Goal: Transaction & Acquisition: Purchase product/service

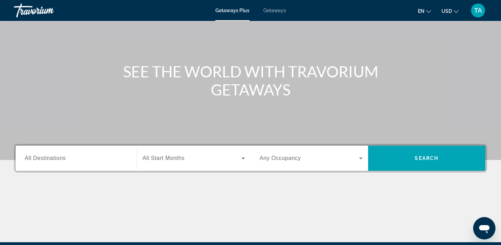
click at [43, 158] on span "All Destinations" at bounding box center [45, 158] width 41 height 6
click at [43, 158] on input "Destination All Destinations" at bounding box center [76, 158] width 103 height 8
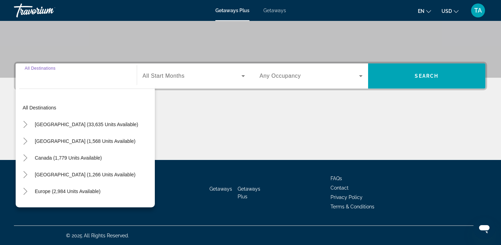
scroll to position [132, 0]
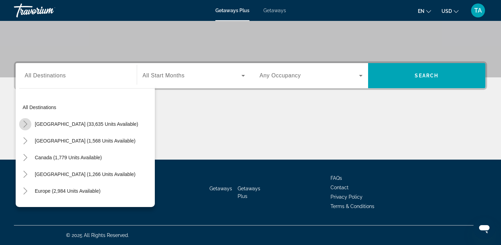
click at [25, 125] on icon "Toggle United States (33,635 units available)" at bounding box center [25, 123] width 7 height 7
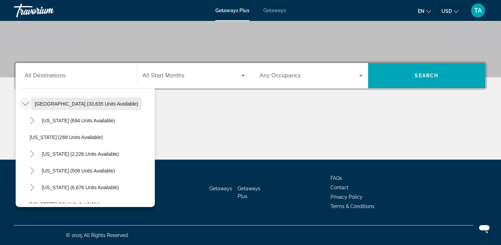
click at [34, 107] on span "Search widget" at bounding box center [86, 103] width 110 height 17
type input "**********"
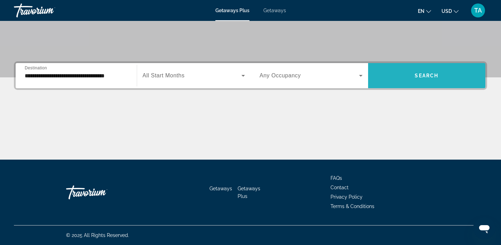
click at [389, 73] on span "Search widget" at bounding box center [427, 75] width 118 height 17
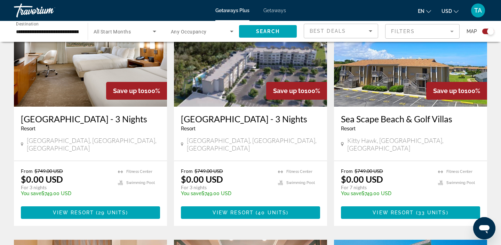
scroll to position [286, 0]
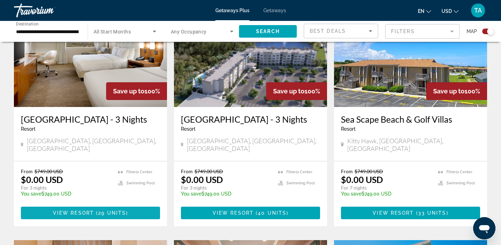
click at [80, 215] on span "View Resort" at bounding box center [73, 213] width 41 height 6
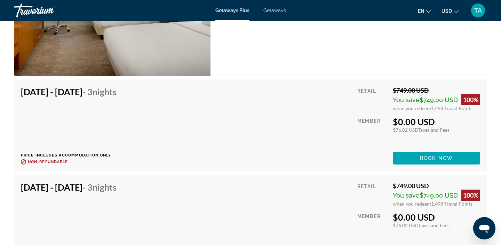
scroll to position [1086, 0]
drag, startPoint x: 444, startPoint y: 119, endPoint x: 394, endPoint y: 122, distance: 49.5
click at [394, 122] on div "$0.00 USD" at bounding box center [436, 121] width 87 height 10
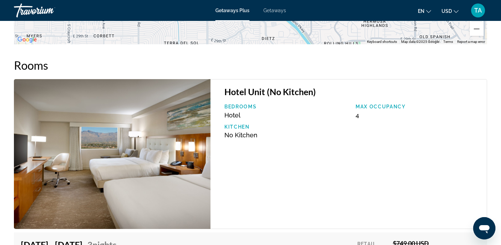
scroll to position [876, 0]
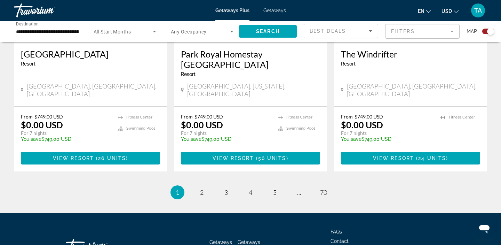
scroll to position [1128, 0]
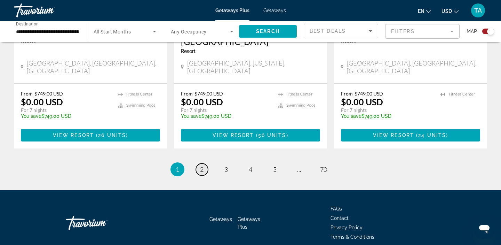
click at [203, 163] on link "page 2" at bounding box center [202, 169] width 12 height 12
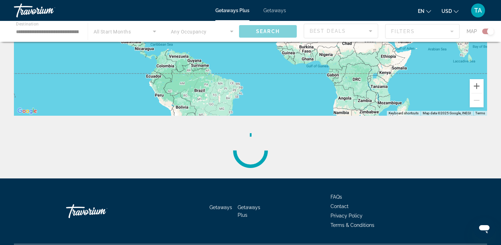
scroll to position [161, 0]
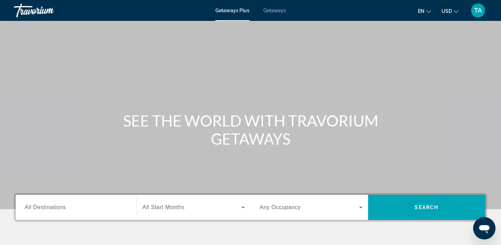
click at [282, 13] on span "Getaways" at bounding box center [274, 11] width 23 height 6
click at [480, 6] on div "TA" at bounding box center [478, 10] width 14 height 14
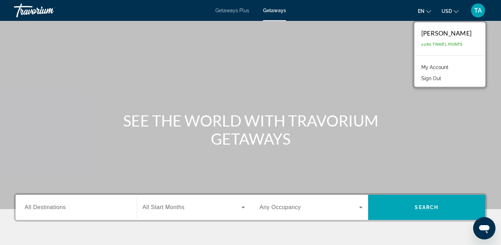
click at [383, 102] on div "Main content" at bounding box center [250, 104] width 501 height 209
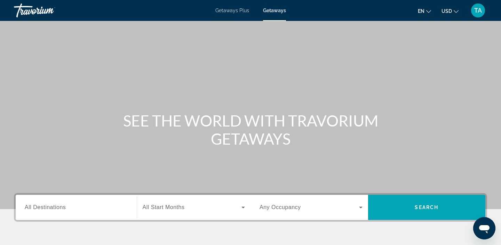
click at [474, 13] on span "TA" at bounding box center [478, 10] width 8 height 7
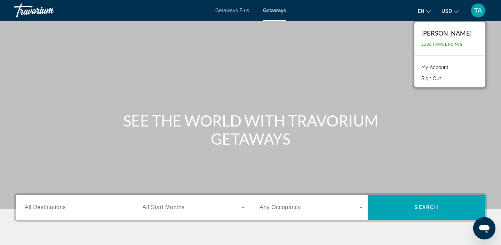
click at [446, 66] on link "My Account" at bounding box center [435, 67] width 34 height 9
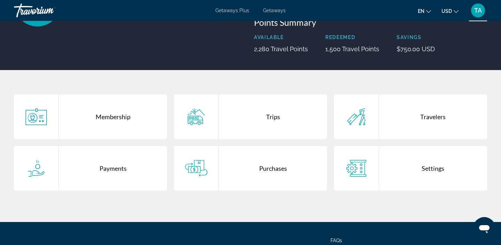
scroll to position [86, 0]
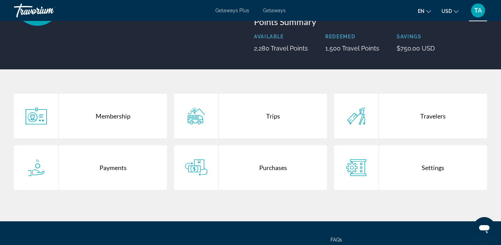
click at [266, 122] on div "Trips" at bounding box center [273, 116] width 108 height 45
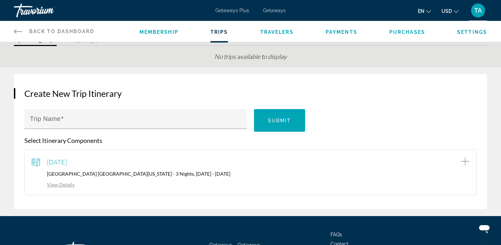
scroll to position [33, 0]
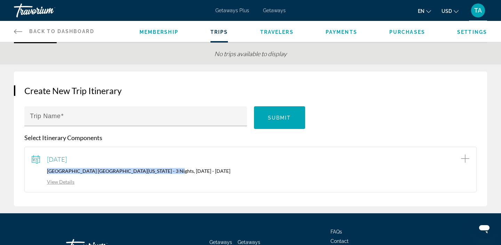
drag, startPoint x: 45, startPoint y: 171, endPoint x: 158, endPoint y: 171, distance: 113.8
click at [158, 171] on p "Great Wolf Lodge Southern California - 3 Nights, 09/09/2025 - 09/12/2025" at bounding box center [251, 171] width 438 height 6
click at [174, 183] on div "View Details" at bounding box center [251, 181] width 438 height 8
click at [70, 183] on link "View Details" at bounding box center [53, 182] width 43 height 6
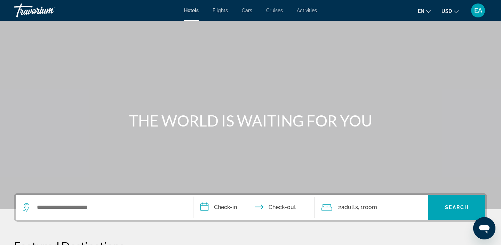
click at [477, 11] on span "EA" at bounding box center [478, 10] width 8 height 7
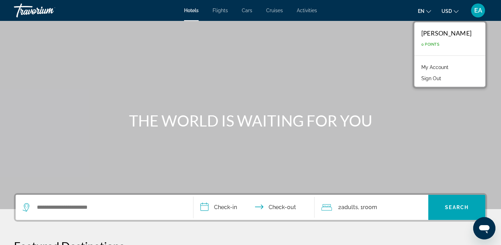
click at [447, 65] on link "My Account" at bounding box center [435, 67] width 34 height 9
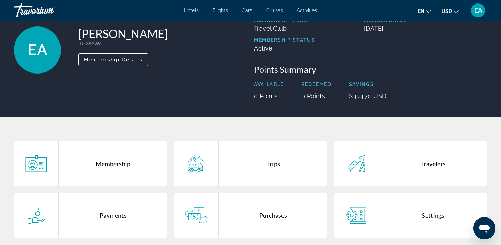
scroll to position [79, 0]
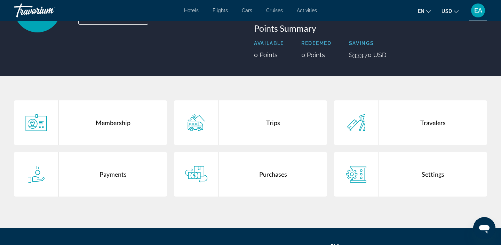
click at [276, 122] on div "Trips" at bounding box center [273, 122] width 108 height 45
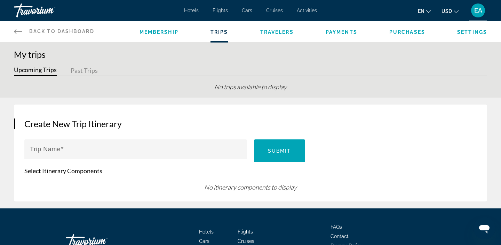
click at [87, 73] on button "Past Trips" at bounding box center [84, 70] width 27 height 11
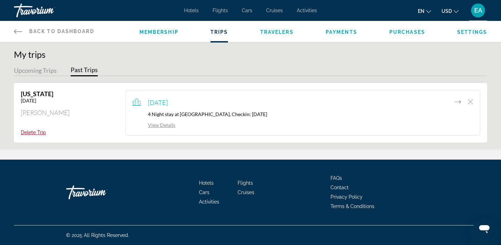
drag, startPoint x: 334, startPoint y: 112, endPoint x: 280, endPoint y: 115, distance: 53.7
click at [280, 115] on p "4 Night stay at Hilton Hawaiian Village Waikiki Beach Resort, Checkin: 2024-06-…" at bounding box center [303, 114] width 340 height 6
click at [158, 125] on link "View Details" at bounding box center [154, 125] width 43 height 6
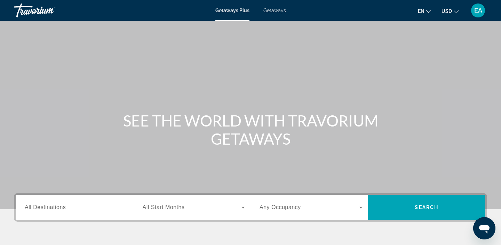
click at [280, 13] on span "Getaways" at bounding box center [274, 11] width 23 height 6
click at [479, 14] on div "EA" at bounding box center [478, 10] width 14 height 14
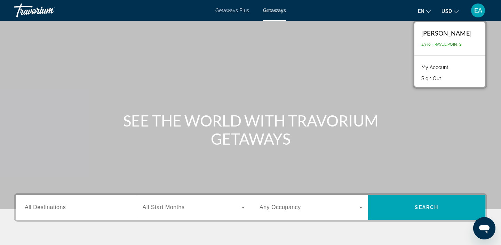
click at [452, 69] on link "My Account" at bounding box center [435, 67] width 34 height 9
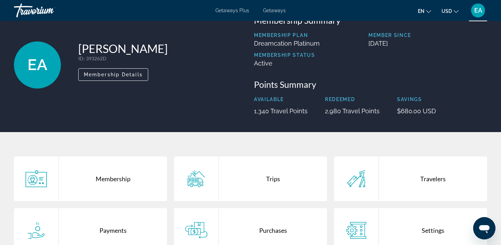
scroll to position [64, 0]
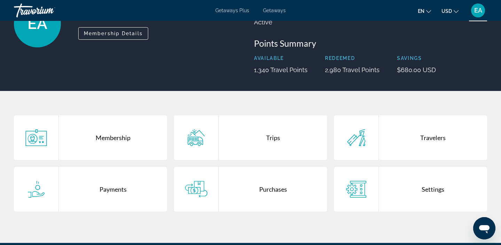
click at [268, 139] on div "Trips" at bounding box center [273, 137] width 108 height 45
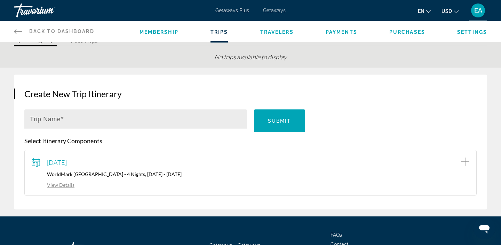
scroll to position [34, 0]
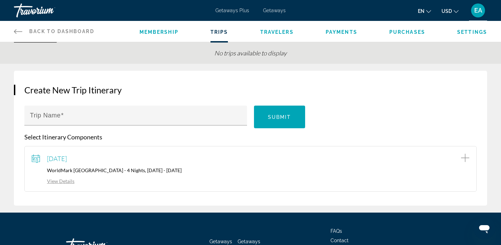
click at [65, 181] on link "View Details" at bounding box center [53, 181] width 43 height 6
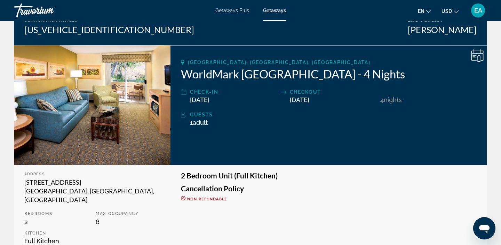
scroll to position [79, 0]
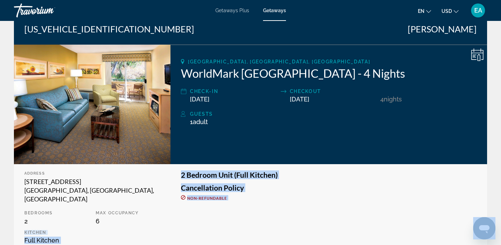
drag, startPoint x: 121, startPoint y: 375, endPoint x: 101, endPoint y: 209, distance: 166.8
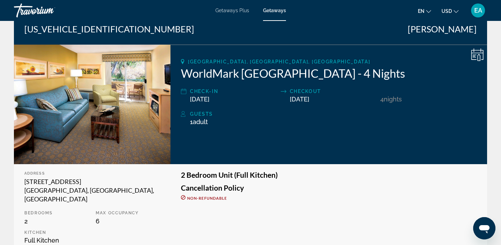
click at [99, 209] on div "Main content" at bounding box center [55, 218] width 111 height 104
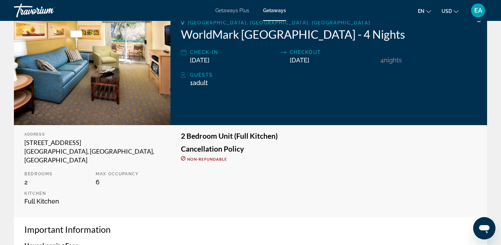
scroll to position [88, 0]
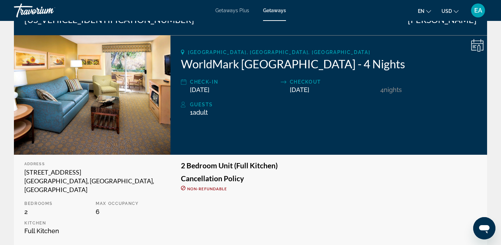
drag, startPoint x: 377, startPoint y: 90, endPoint x: 400, endPoint y: 91, distance: 22.6
click at [400, 91] on div "Check-In 10/29/2025 Checkout 11/02/2025 4 Night Nights" at bounding box center [329, 86] width 296 height 16
click at [401, 110] on div "1 Adult Adults , Child Children" at bounding box center [333, 112] width 287 height 7
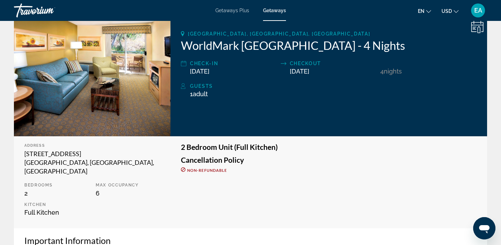
scroll to position [0, 0]
drag, startPoint x: 200, startPoint y: 72, endPoint x: 214, endPoint y: 72, distance: 13.6
click at [209, 72] on span "10/29/2025" at bounding box center [199, 71] width 19 height 7
click at [237, 77] on div "San Diego, CA, USA WorldMark San Diego Mission Valley - 4 Nights Check-In 10/29…" at bounding box center [329, 76] width 317 height 119
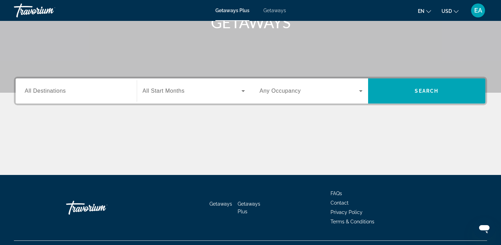
click at [34, 86] on div "Search widget" at bounding box center [76, 91] width 103 height 20
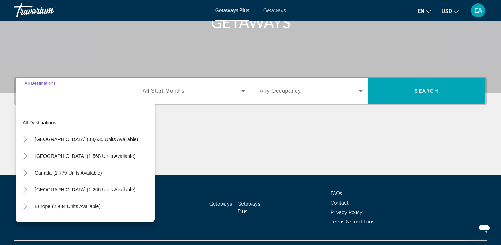
scroll to position [132, 0]
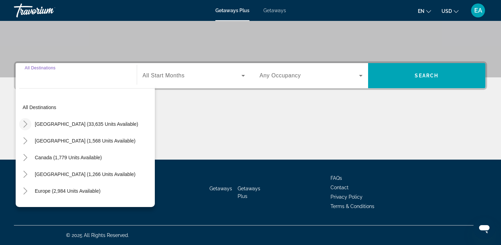
click at [27, 122] on icon "Toggle United States (33,635 units available)" at bounding box center [25, 123] width 7 height 7
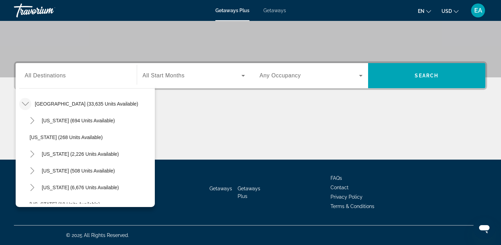
click at [280, 9] on span "Getaways" at bounding box center [274, 11] width 23 height 6
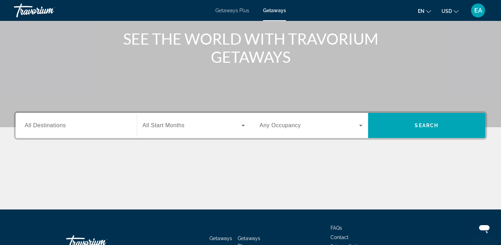
click at [30, 125] on span "All Destinations" at bounding box center [45, 125] width 41 height 6
click at [30, 125] on input "Destination All Destinations" at bounding box center [76, 125] width 103 height 8
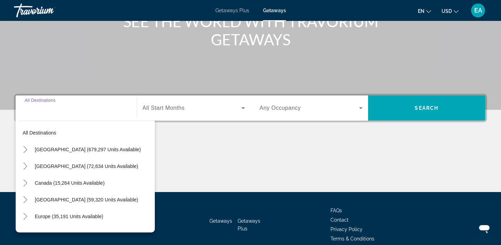
scroll to position [132, 0]
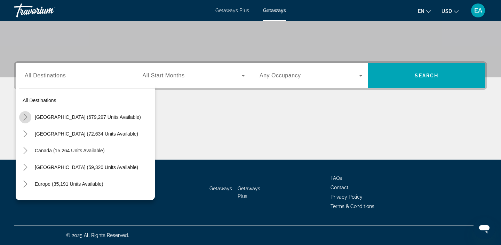
click at [28, 120] on icon "Toggle United States (679,297 units available)" at bounding box center [25, 116] width 7 height 7
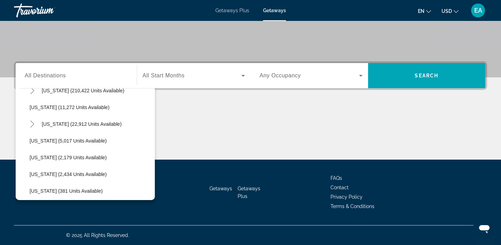
scroll to position [162, 0]
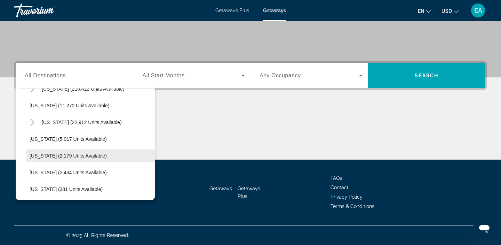
click at [41, 157] on span "Illinois (2,179 units available)" at bounding box center [68, 156] width 77 height 6
type input "**********"
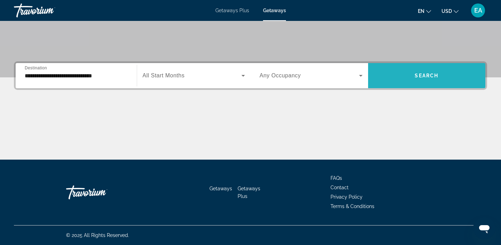
click at [400, 78] on span "Search widget" at bounding box center [427, 75] width 118 height 17
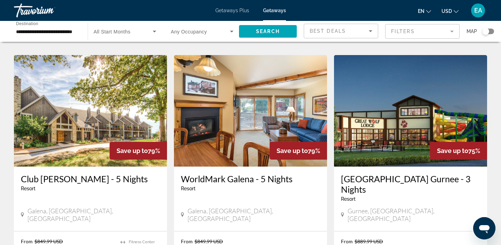
scroll to position [511, 0]
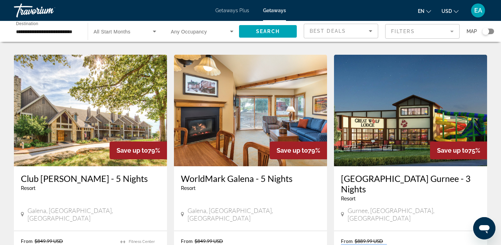
drag, startPoint x: 343, startPoint y: 216, endPoint x: 388, endPoint y: 217, distance: 44.9
click at [388, 244] on p "$219.99 USD" at bounding box center [367, 249] width 53 height 10
click at [399, 191] on div "Great Wolf Lodge Gurnee - 3 Nights Resort - This is an adults only resort Gurne…" at bounding box center [410, 198] width 153 height 64
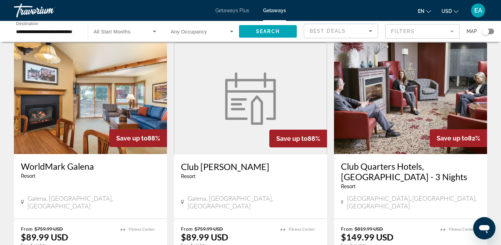
scroll to position [268, 0]
click at [479, 6] on div "EA" at bounding box center [478, 10] width 14 height 14
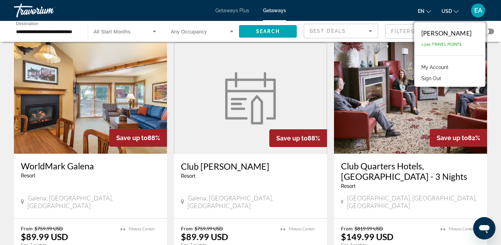
click at [445, 78] on button "Sign Out" at bounding box center [431, 78] width 27 height 9
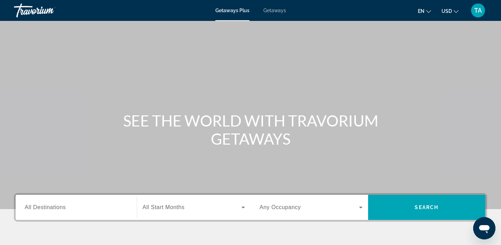
click at [272, 12] on span "Getaways" at bounding box center [274, 11] width 23 height 6
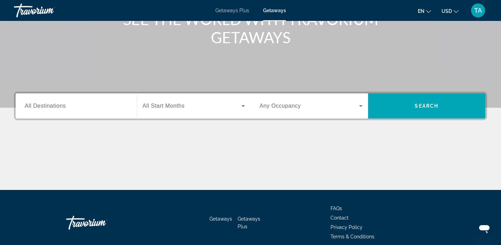
click at [49, 110] on input "Destination All Destinations" at bounding box center [76, 106] width 103 height 8
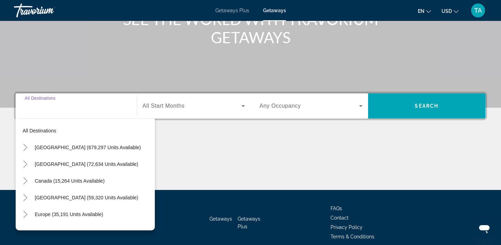
scroll to position [132, 0]
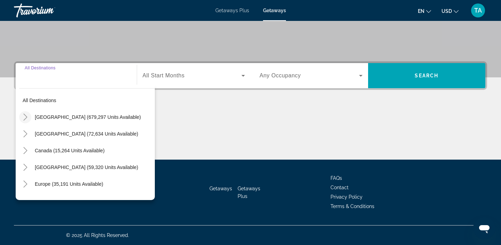
click at [28, 119] on icon "Toggle United States (679,297 units available)" at bounding box center [25, 116] width 7 height 7
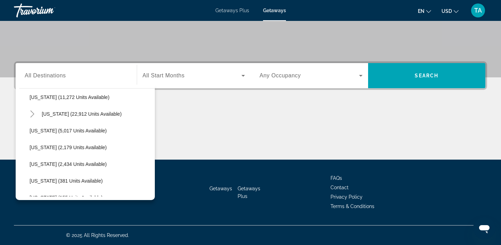
scroll to position [172, 0]
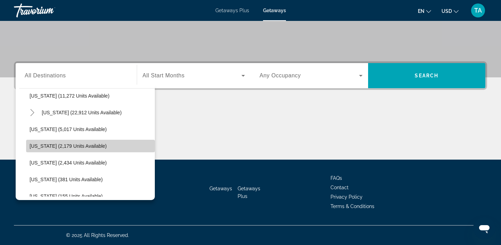
click at [42, 148] on span "Illinois (2,179 units available)" at bounding box center [68, 146] width 77 height 6
type input "**********"
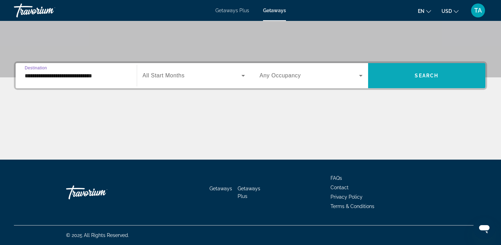
click at [399, 70] on span "Search widget" at bounding box center [427, 75] width 118 height 17
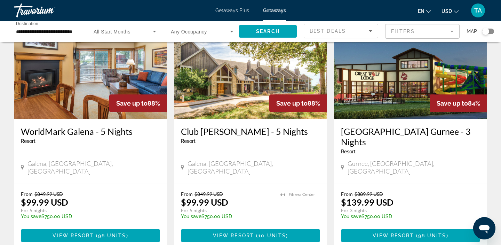
scroll to position [557, 0]
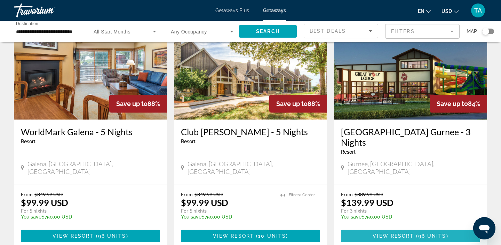
click at [391, 233] on span "View Resort" at bounding box center [393, 236] width 41 height 6
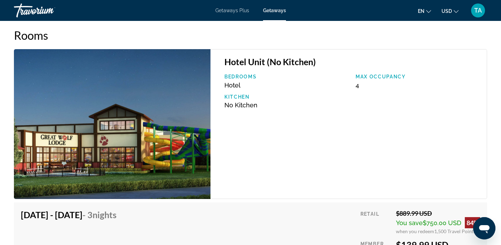
scroll to position [1031, 0]
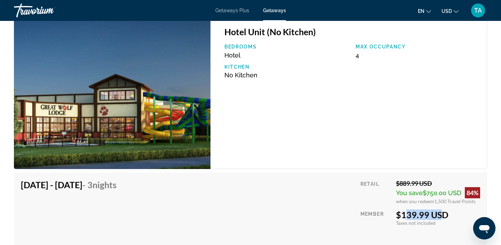
drag, startPoint x: 400, startPoint y: 214, endPoint x: 434, endPoint y: 211, distance: 33.9
click at [434, 211] on div "$139.99 USD" at bounding box center [438, 214] width 84 height 10
click at [463, 214] on div "$139.99 USD" at bounding box center [438, 214] width 84 height 10
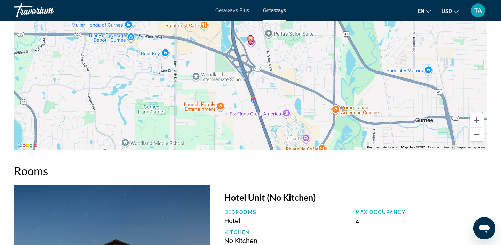
scroll to position [865, 0]
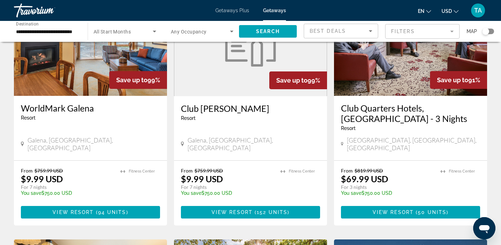
scroll to position [328, 0]
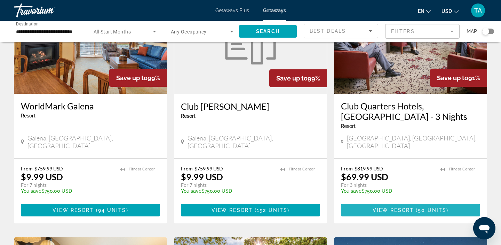
click at [383, 207] on span "View Resort" at bounding box center [393, 210] width 41 height 6
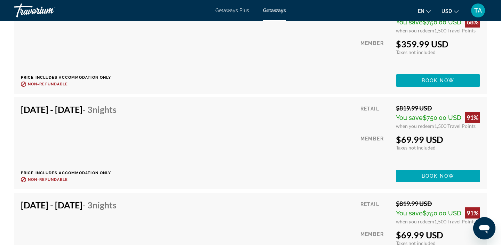
scroll to position [1918, 0]
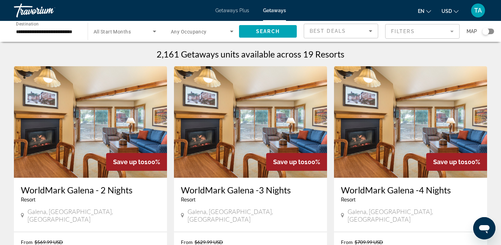
click at [19, 29] on input "**********" at bounding box center [47, 31] width 63 height 8
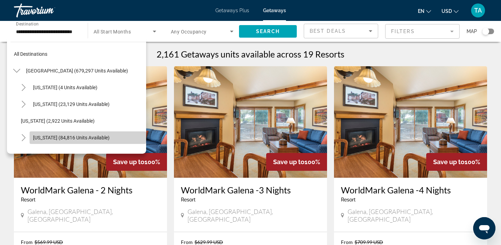
click at [38, 135] on span "[US_STATE] (84,816 units available)" at bounding box center [71, 138] width 77 height 6
type input "**********"
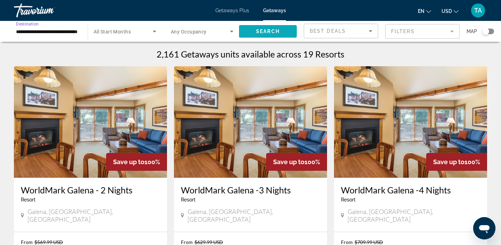
click at [269, 33] on span "Search" at bounding box center [268, 32] width 24 height 6
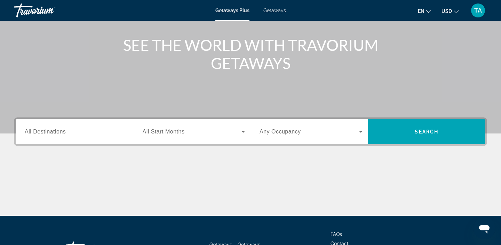
scroll to position [76, 0]
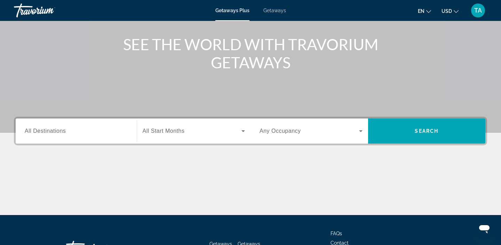
click at [39, 131] on span "All Destinations" at bounding box center [45, 131] width 41 height 6
click at [39, 131] on input "Destination All Destinations" at bounding box center [76, 131] width 103 height 8
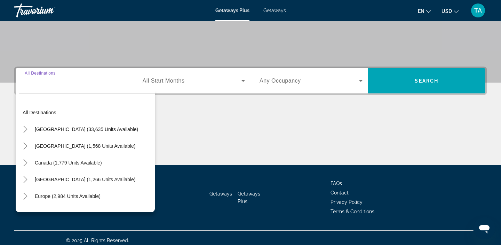
scroll to position [132, 0]
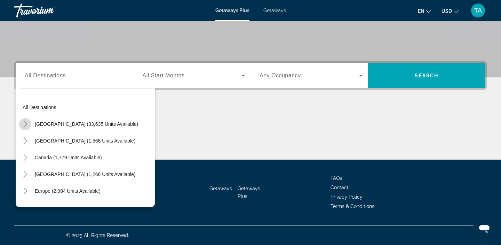
click at [26, 123] on icon "Toggle United States (33,635 units available)" at bounding box center [25, 123] width 4 height 7
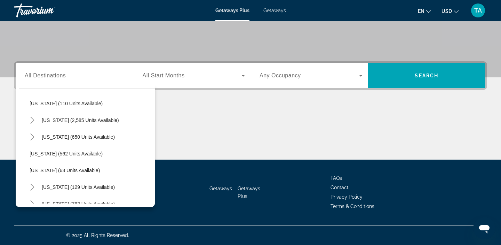
scroll to position [339, 0]
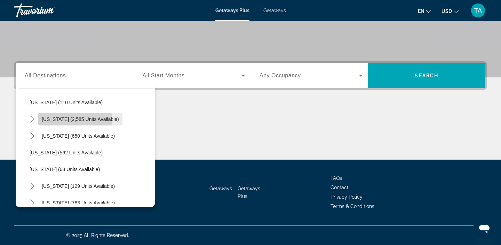
click at [48, 120] on span "Nevada (2,585 units available)" at bounding box center [80, 119] width 77 height 6
type input "**********"
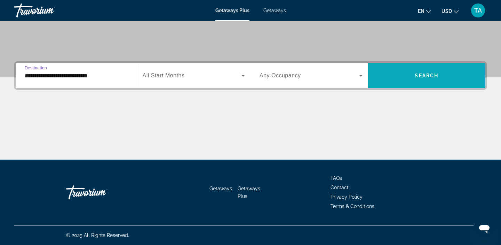
click at [383, 79] on span "Search widget" at bounding box center [427, 75] width 118 height 17
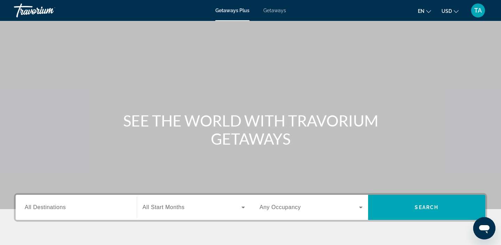
click at [283, 11] on span "Getaways" at bounding box center [274, 11] width 23 height 6
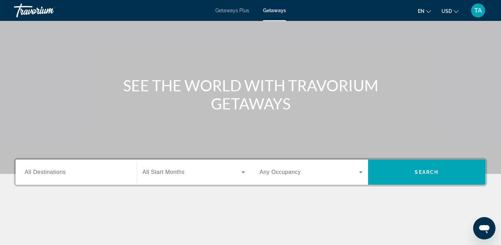
click at [38, 176] on div "Search widget" at bounding box center [76, 172] width 103 height 20
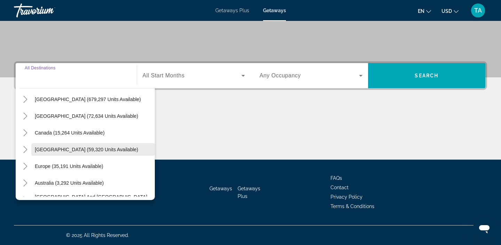
scroll to position [24, 0]
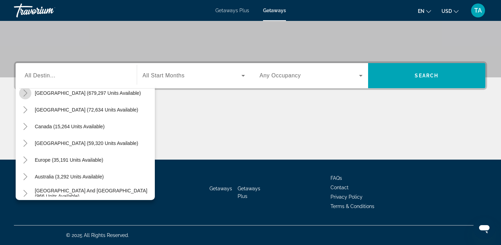
click at [26, 93] on icon "Toggle United States (679,297 units available)" at bounding box center [25, 92] width 4 height 7
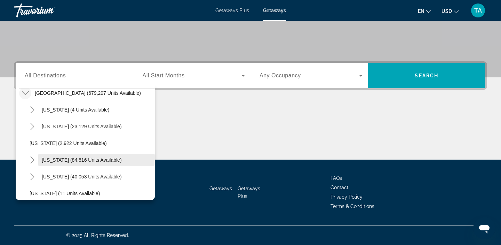
click at [53, 157] on span "[US_STATE] (84,816 units available)" at bounding box center [82, 160] width 80 height 6
type input "**********"
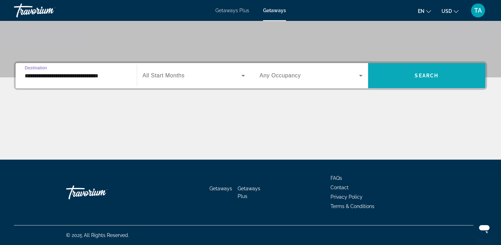
click at [390, 70] on span "Search widget" at bounding box center [427, 75] width 118 height 17
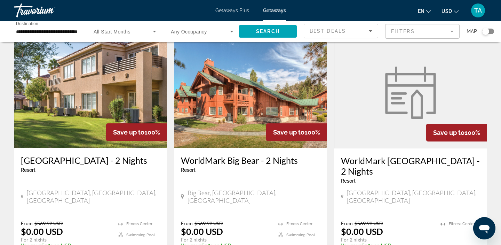
scroll to position [284, 0]
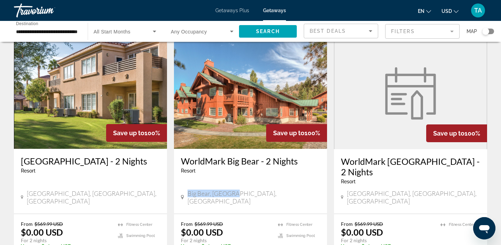
drag, startPoint x: 239, startPoint y: 185, endPoint x: 186, endPoint y: 183, distance: 53.6
click at [186, 189] on div "Big Bear, CA, USA" at bounding box center [250, 196] width 139 height 15
click at [206, 190] on div "Big Bear, CA, USA" at bounding box center [250, 197] width 139 height 17
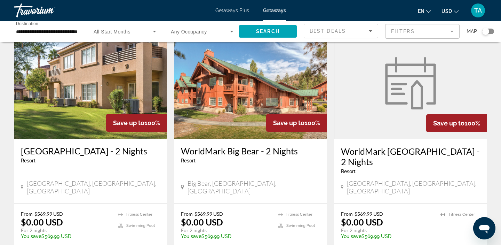
scroll to position [297, 0]
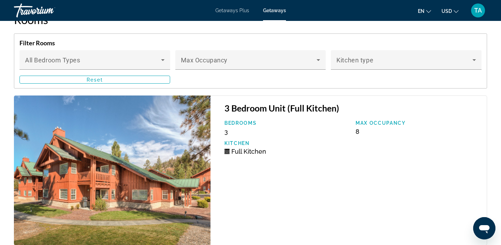
scroll to position [1254, 0]
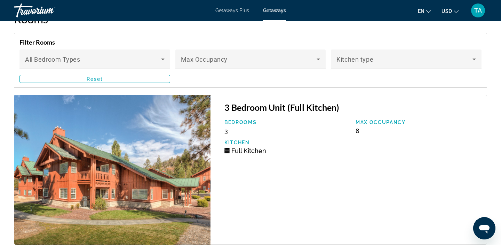
drag, startPoint x: 367, startPoint y: 130, endPoint x: 353, endPoint y: 135, distance: 15.0
click at [353, 135] on div "Bedrooms 3 Max Occupancy 8 Kitchen Full Kitchen" at bounding box center [352, 139] width 262 height 40
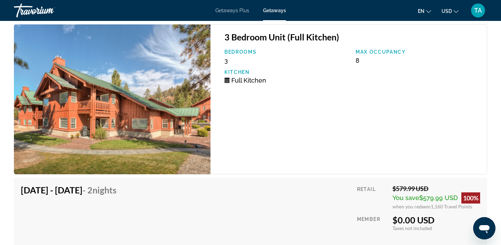
scroll to position [1327, 0]
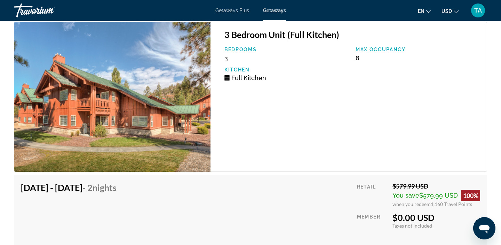
drag, startPoint x: 37, startPoint y: 187, endPoint x: 106, endPoint y: 188, distance: 69.3
click at [106, 188] on h4 "Oct 27, 2025 - Oct 29, 2025 - 2 Nights" at bounding box center [69, 187] width 96 height 10
click at [50, 194] on div "Oct 27, 2025 - Oct 29, 2025 - 2 Nights" at bounding box center [69, 189] width 96 height 14
drag, startPoint x: 32, startPoint y: 185, endPoint x: 107, endPoint y: 186, distance: 75.2
click at [107, 186] on h4 "Oct 27, 2025 - Oct 29, 2025 - 2 Nights" at bounding box center [69, 187] width 96 height 10
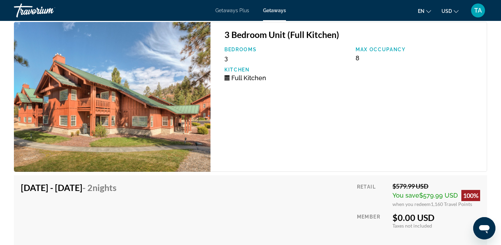
click at [112, 197] on div "Oct 27, 2025 - Oct 29, 2025 - 2 Nights Price includes accommodation only Refund…" at bounding box center [71, 221] width 101 height 78
drag, startPoint x: 105, startPoint y: 186, endPoint x: 30, endPoint y: 182, distance: 74.9
click at [30, 182] on h4 "Oct 27, 2025 - Oct 29, 2025 - 2 Nights" at bounding box center [69, 187] width 96 height 10
click at [270, 197] on div "Oct 27, 2025 - Oct 29, 2025 - 2 Nights Price includes accommodation only Refund…" at bounding box center [250, 221] width 459 height 78
drag, startPoint x: 351, startPoint y: 59, endPoint x: 363, endPoint y: 60, distance: 11.9
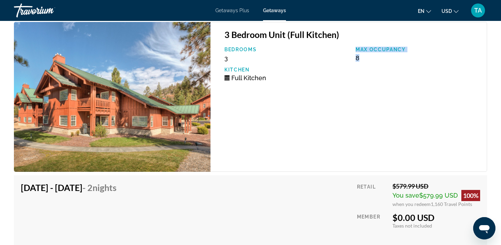
click at [363, 60] on div "Bedrooms 3 Max Occupancy 8 Kitchen Full Kitchen" at bounding box center [352, 67] width 262 height 40
click at [363, 60] on div "Max Occupancy 8" at bounding box center [417, 54] width 131 height 15
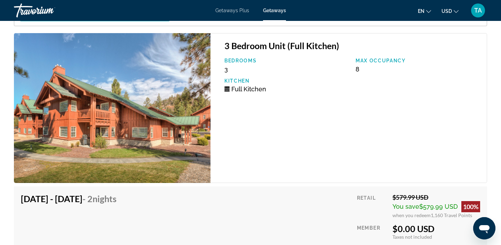
scroll to position [1320, 0]
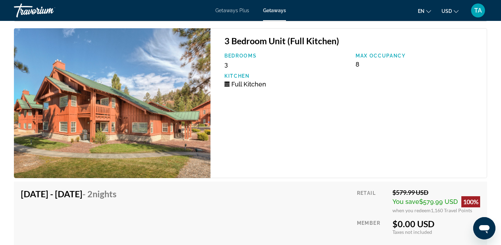
drag, startPoint x: 433, startPoint y: 221, endPoint x: 389, endPoint y: 222, distance: 43.9
click at [389, 222] on div "Retail $579.99 USD You save $579.99 USD 100% when you redeem 1,160 Travel Point…" at bounding box center [418, 227] width 123 height 78
click at [326, 219] on div "Oct 27, 2025 - Oct 29, 2025 - 2 Nights Price includes accommodation only Refund…" at bounding box center [250, 227] width 459 height 78
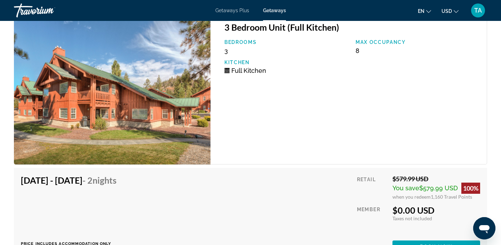
scroll to position [1315, 0]
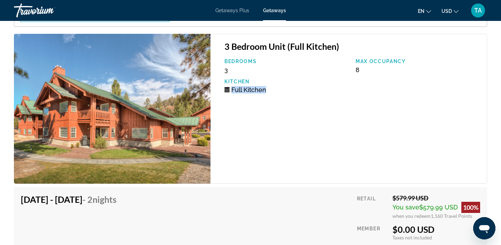
drag, startPoint x: 272, startPoint y: 89, endPoint x: 226, endPoint y: 88, distance: 45.6
click at [226, 88] on div "Full Kitchen" at bounding box center [286, 89] width 124 height 7
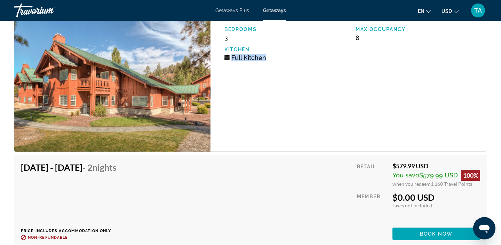
scroll to position [1358, 0]
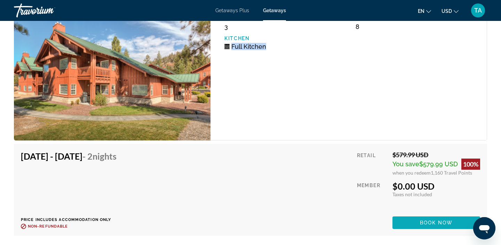
click at [420, 223] on span "Book now" at bounding box center [436, 223] width 33 height 6
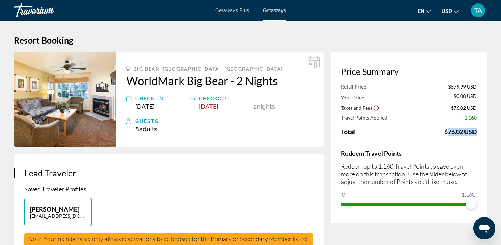
drag, startPoint x: 444, startPoint y: 132, endPoint x: 473, endPoint y: 133, distance: 28.9
click at [473, 133] on div "$76.02 USD" at bounding box center [460, 132] width 32 height 8
drag, startPoint x: 381, startPoint y: 165, endPoint x: 396, endPoint y: 165, distance: 15.0
click at [397, 165] on p "Redeem up to 1,160 Travel Points to save even more on this transaction! Use the…" at bounding box center [409, 173] width 136 height 23
click at [413, 168] on p "Redeem up to 1,160 Travel Points to save even more on this transaction! Use the…" at bounding box center [409, 173] width 136 height 23
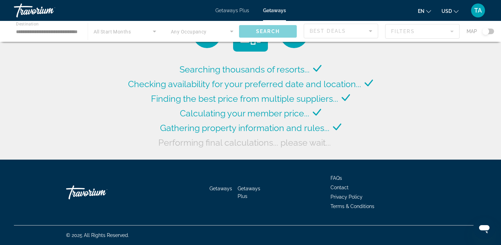
click at [281, 10] on span "Getaways" at bounding box center [274, 11] width 23 height 6
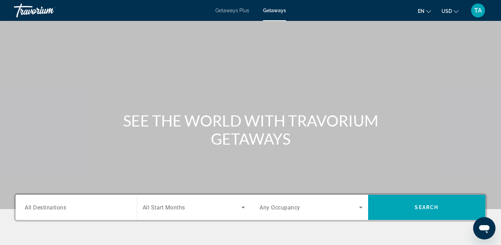
click at [475, 15] on div "TA" at bounding box center [478, 10] width 14 height 14
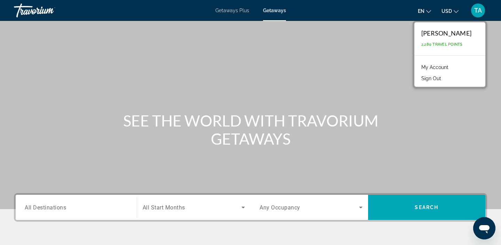
click at [478, 15] on div "TA" at bounding box center [478, 10] width 14 height 14
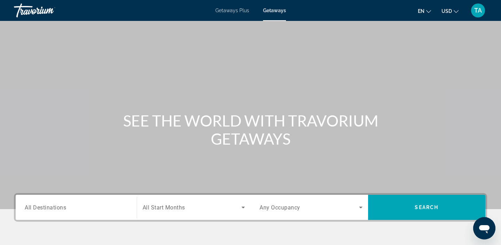
click at [478, 15] on div "TA" at bounding box center [478, 10] width 14 height 14
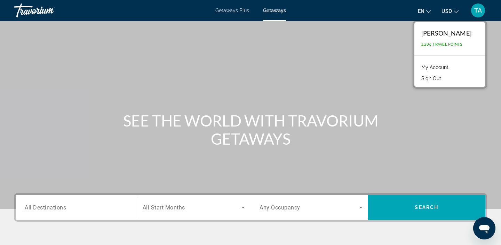
click at [438, 63] on link "My Account" at bounding box center [435, 67] width 34 height 9
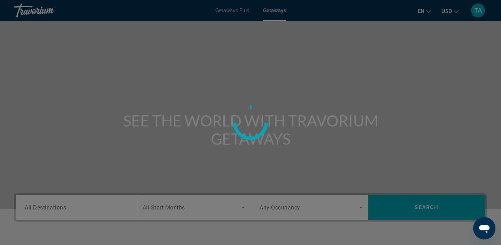
click at [476, 13] on div at bounding box center [250, 122] width 501 height 245
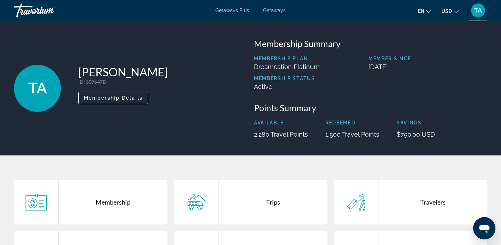
click at [476, 13] on span "TA" at bounding box center [478, 10] width 8 height 7
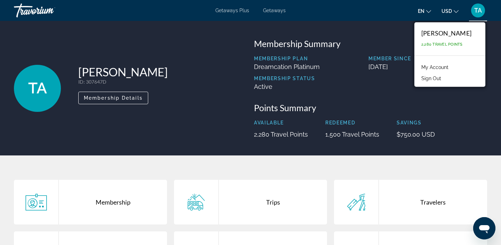
click at [444, 76] on button "Sign Out" at bounding box center [431, 78] width 27 height 9
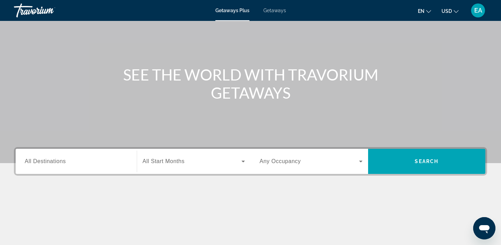
click at [58, 160] on span "All Destinations" at bounding box center [45, 161] width 41 height 6
click at [58, 160] on input "Destination All Destinations" at bounding box center [76, 161] width 103 height 8
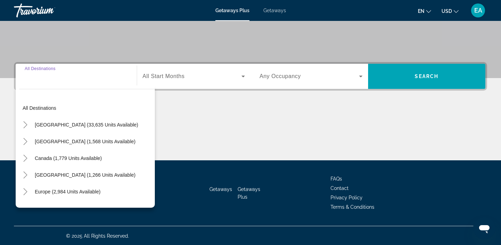
scroll to position [132, 0]
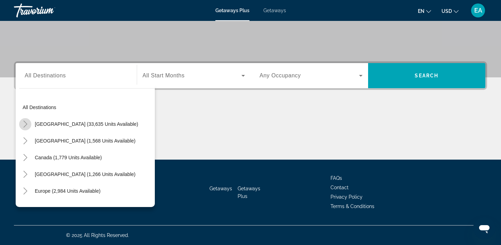
click at [30, 126] on mat-icon "Toggle United States (33,635 units available)" at bounding box center [25, 124] width 12 height 12
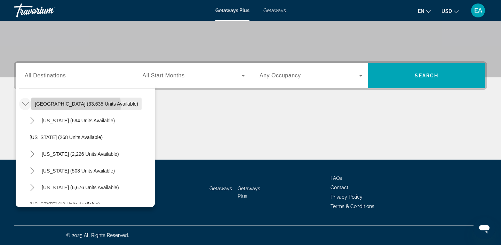
click at [60, 105] on span "[GEOGRAPHIC_DATA] (33,635 units available)" at bounding box center [86, 104] width 103 height 6
type input "**********"
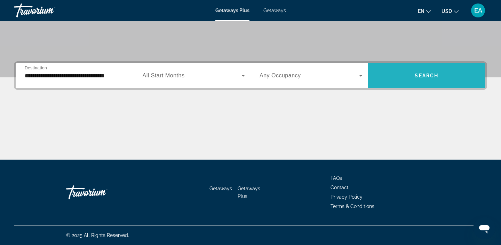
click at [401, 81] on span "Search widget" at bounding box center [427, 75] width 118 height 17
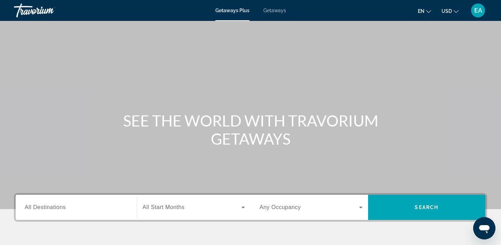
click at [33, 210] on span "All Destinations" at bounding box center [45, 207] width 41 height 6
click at [33, 210] on input "Destination All Destinations" at bounding box center [76, 207] width 103 height 8
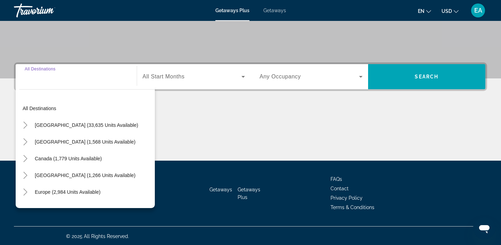
scroll to position [132, 0]
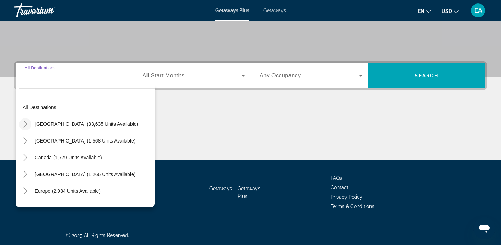
click at [27, 122] on icon "Toggle United States (33,635 units available)" at bounding box center [25, 123] width 7 height 7
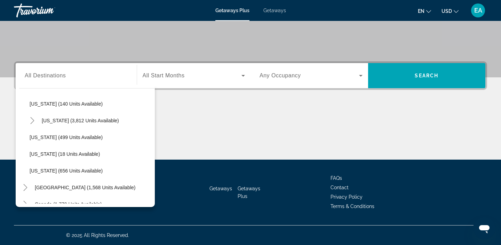
scroll to position [572, 0]
click at [51, 135] on span "[US_STATE] (499 units available)" at bounding box center [66, 137] width 73 height 6
type input "**********"
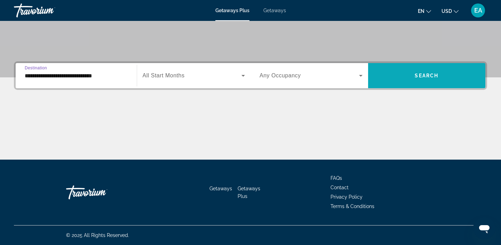
click at [404, 80] on span "Search widget" at bounding box center [427, 75] width 118 height 17
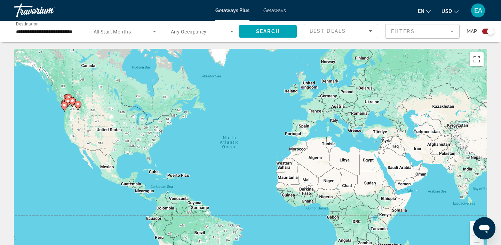
click at [275, 13] on span "Getaways" at bounding box center [274, 11] width 23 height 6
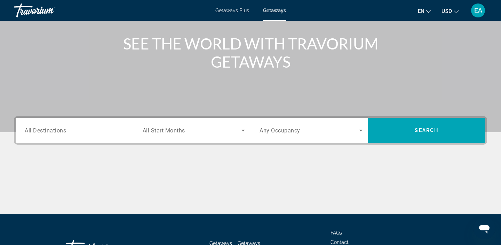
click at [43, 132] on span "All Destinations" at bounding box center [45, 130] width 41 height 7
click at [43, 132] on input "Destination All Destinations" at bounding box center [76, 130] width 103 height 8
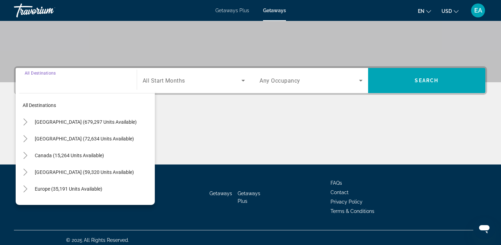
scroll to position [132, 0]
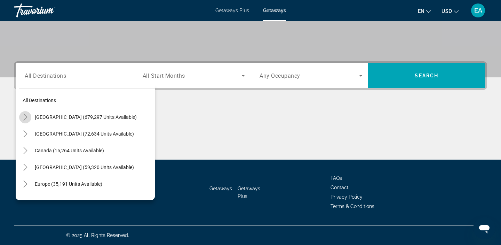
click at [28, 121] on mat-icon "Toggle United States (679,297 units available)" at bounding box center [25, 117] width 12 height 12
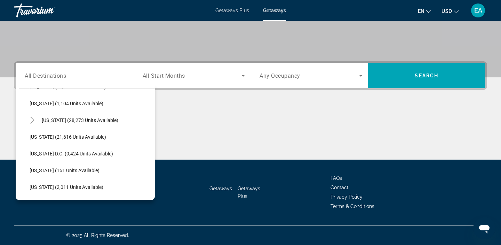
scroll to position [683, 0]
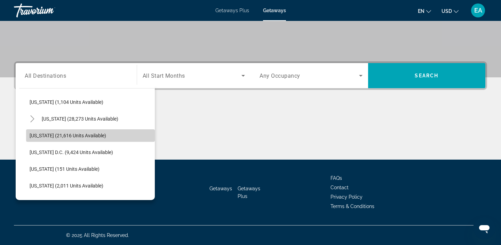
click at [44, 137] on span "[US_STATE] (21,616 units available)" at bounding box center [68, 136] width 77 height 6
type input "**********"
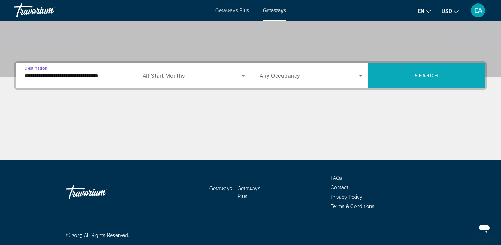
click at [401, 73] on span "Search widget" at bounding box center [427, 75] width 118 height 17
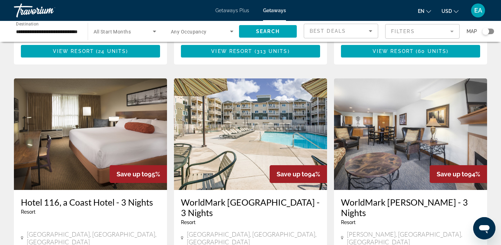
scroll to position [498, 0]
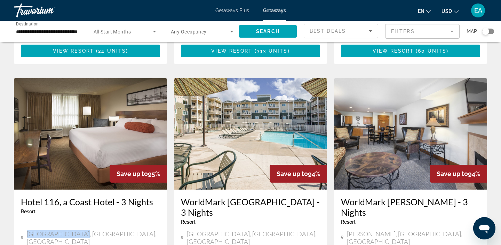
drag, startPoint x: 83, startPoint y: 186, endPoint x: 25, endPoint y: 186, distance: 58.1
click at [25, 230] on div "[GEOGRAPHIC_DATA], [GEOGRAPHIC_DATA], [GEOGRAPHIC_DATA]" at bounding box center [90, 237] width 139 height 15
click at [67, 230] on span "[GEOGRAPHIC_DATA], [GEOGRAPHIC_DATA], [GEOGRAPHIC_DATA]" at bounding box center [93, 237] width 133 height 15
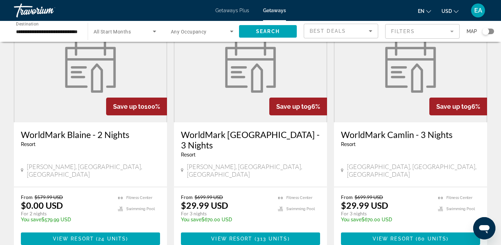
scroll to position [313, 0]
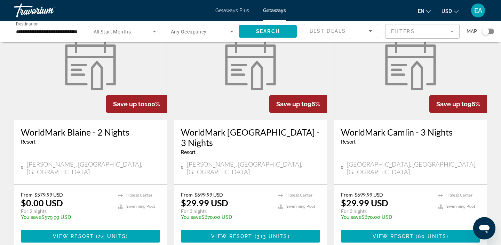
click at [477, 13] on span "EA" at bounding box center [478, 10] width 8 height 7
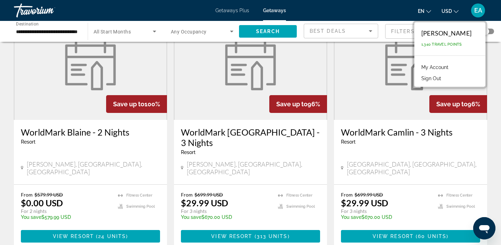
click at [445, 78] on button "Sign Out" at bounding box center [431, 78] width 27 height 9
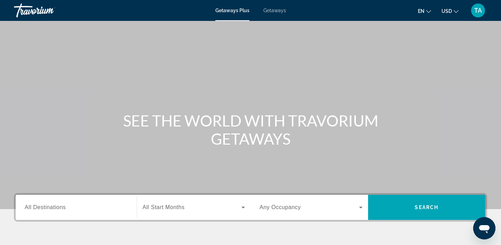
scroll to position [3, 0]
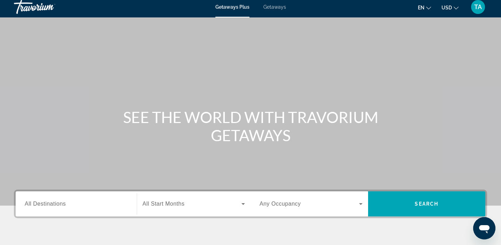
click at [279, 9] on span "Getaways" at bounding box center [274, 7] width 23 height 6
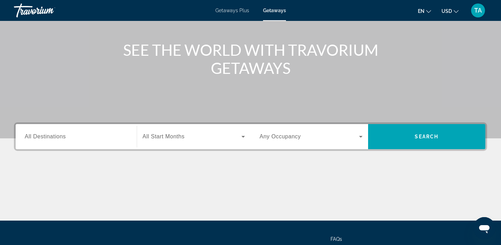
click at [58, 139] on span "All Destinations" at bounding box center [45, 136] width 41 height 6
click at [58, 139] on input "Destination All Destinations" at bounding box center [76, 137] width 103 height 8
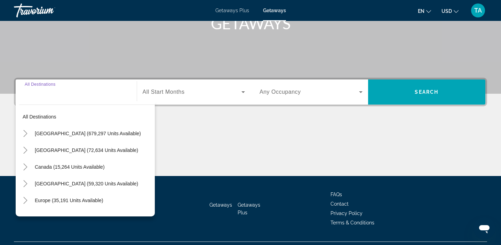
scroll to position [132, 0]
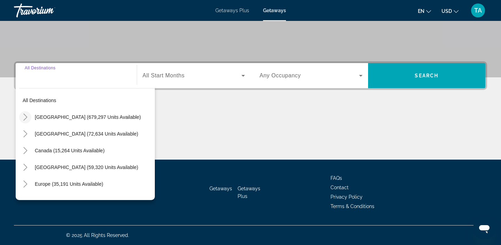
click at [27, 118] on icon "Toggle United States (679,297 units available)" at bounding box center [25, 116] width 7 height 7
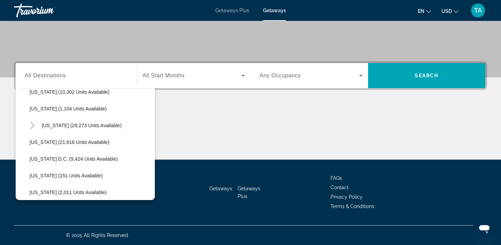
scroll to position [679, 0]
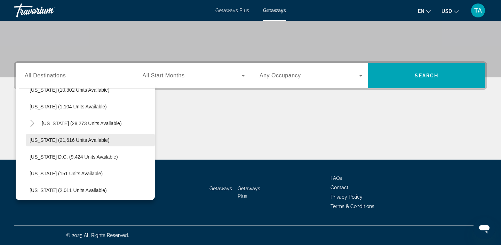
click at [39, 139] on span "[US_STATE] (21,616 units available)" at bounding box center [70, 140] width 80 height 6
type input "**********"
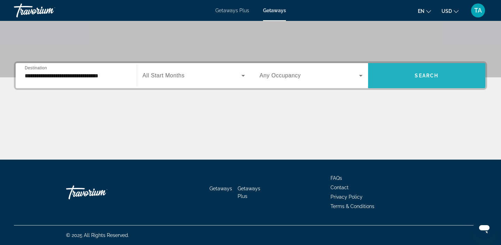
click at [408, 73] on span "Search widget" at bounding box center [427, 75] width 118 height 17
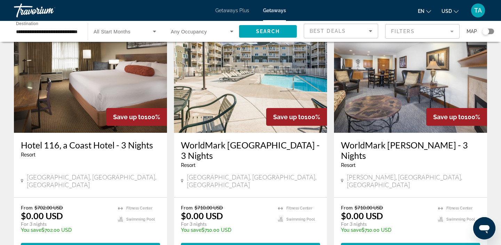
scroll to position [554, 0]
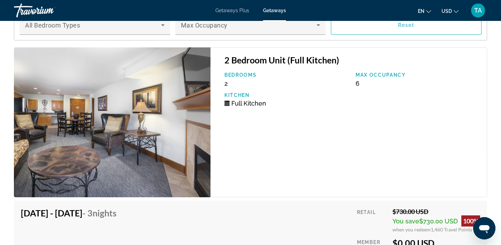
scroll to position [1165, 0]
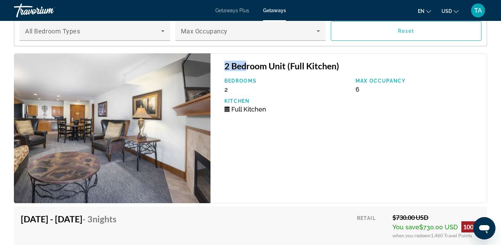
drag, startPoint x: 223, startPoint y: 67, endPoint x: 244, endPoint y: 66, distance: 20.9
click at [244, 66] on div "2 Bedroom Unit (Full Kitchen) Bedrooms 2 Max Occupancy 6 Kitchen Full Kitchen" at bounding box center [349, 128] width 277 height 150
click at [291, 114] on div "Bedrooms 2 Max Occupancy 6 Kitchen Full Kitchen" at bounding box center [352, 98] width 262 height 40
drag, startPoint x: 222, startPoint y: 66, endPoint x: 272, endPoint y: 68, distance: 50.1
click at [272, 68] on div "2 Bedroom Unit (Full Kitchen) Bedrooms 2 Max Occupancy 6 Kitchen Full Kitchen" at bounding box center [349, 128] width 277 height 150
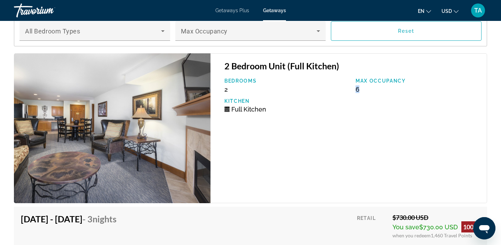
drag, startPoint x: 356, startPoint y: 90, endPoint x: 364, endPoint y: 90, distance: 7.7
click at [364, 90] on div "Max Occupancy 6" at bounding box center [417, 85] width 131 height 15
drag, startPoint x: 231, startPoint y: 109, endPoint x: 267, endPoint y: 115, distance: 36.1
click at [267, 115] on div "Bedrooms 2 Max Occupancy 6 Kitchen Full Kitchen" at bounding box center [352, 98] width 262 height 40
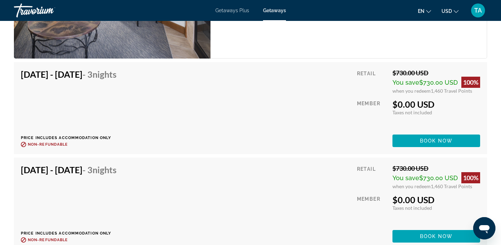
scroll to position [1310, 0]
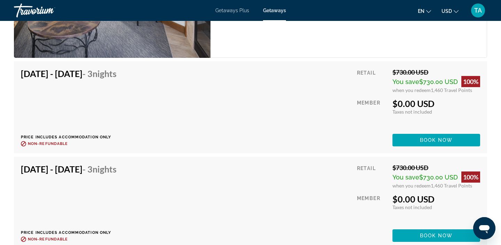
drag, startPoint x: 423, startPoint y: 82, endPoint x: 457, endPoint y: 86, distance: 33.9
click at [457, 86] on div "You save $730.00 USD 100%" at bounding box center [437, 81] width 88 height 11
click at [453, 124] on div "Retail $730.00 USD You save $730.00 USD 100% when you redeem 1,460 Travel Point…" at bounding box center [418, 107] width 123 height 78
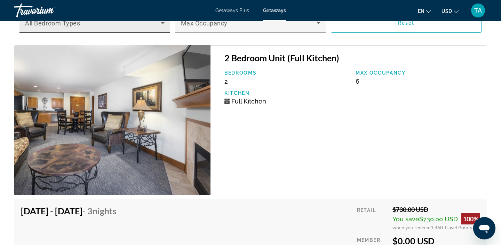
scroll to position [1163, 0]
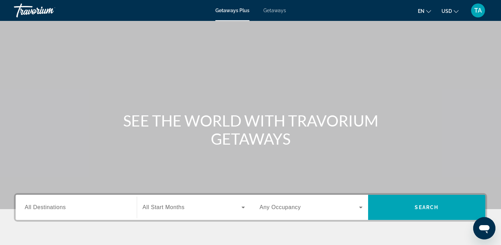
click at [277, 6] on div "Getaways Plus Getaways en English Español Français Italiano Português русский U…" at bounding box center [250, 10] width 501 height 18
click at [277, 10] on span "Getaways" at bounding box center [274, 11] width 23 height 6
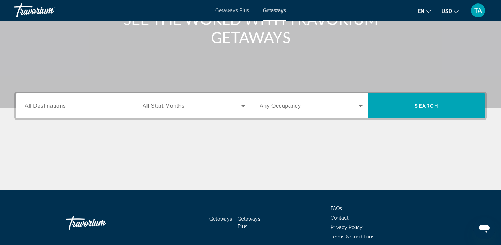
click at [62, 108] on span "All Destinations" at bounding box center [45, 106] width 41 height 6
click at [62, 108] on input "Destination All Destinations" at bounding box center [76, 106] width 103 height 8
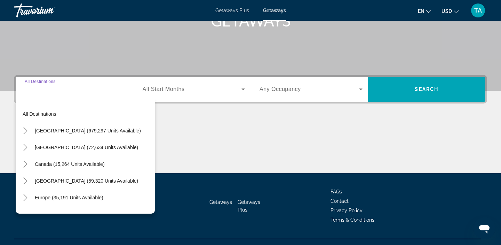
scroll to position [132, 0]
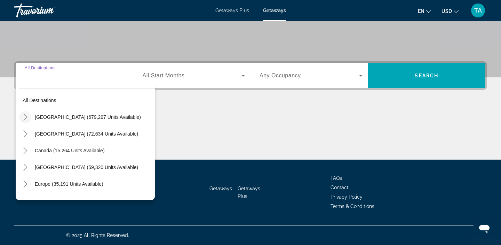
click at [29, 120] on mat-icon "Toggle United States (679,297 units available)" at bounding box center [25, 117] width 12 height 12
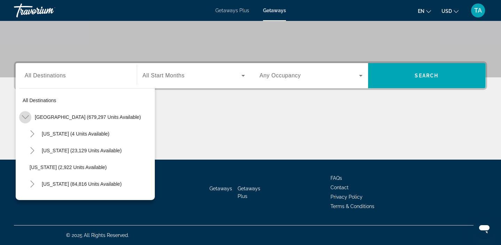
scroll to position [20, 0]
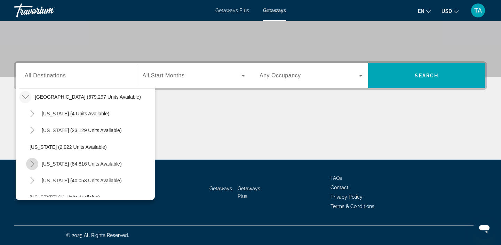
click at [37, 162] on mat-icon "Toggle California (84,816 units available)" at bounding box center [32, 164] width 12 height 12
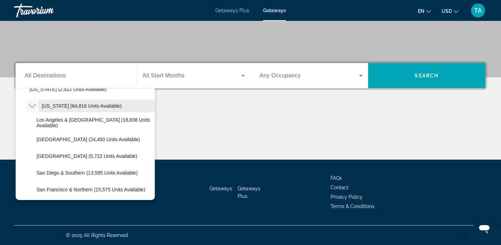
scroll to position [83, 0]
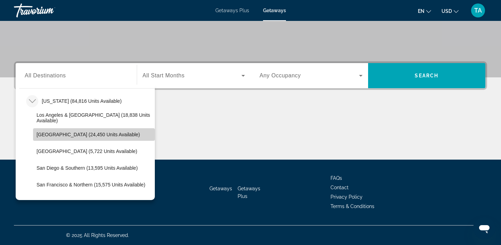
click at [47, 133] on span "Lake Tahoe (24,450 units available)" at bounding box center [88, 135] width 103 height 6
type input "**********"
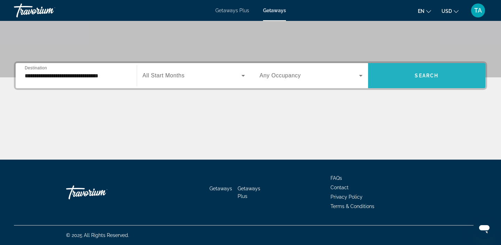
click at [389, 76] on span "Search widget" at bounding box center [427, 75] width 118 height 17
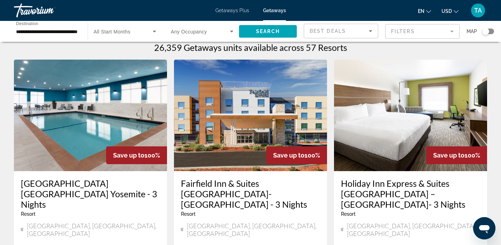
scroll to position [4, 0]
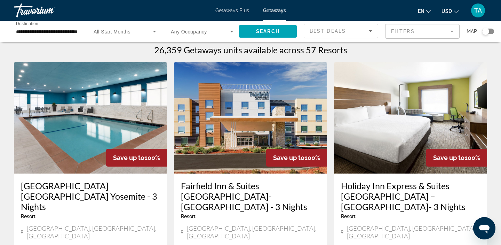
click at [18, 30] on input "**********" at bounding box center [47, 31] width 63 height 8
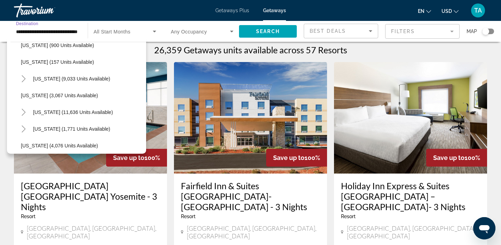
scroll to position [478, 0]
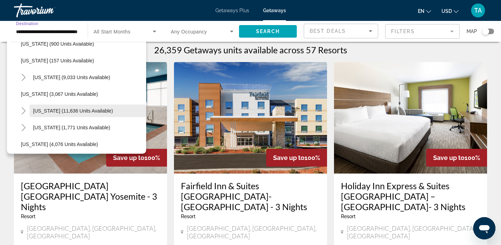
click at [35, 113] on span "Search widget" at bounding box center [88, 110] width 117 height 17
type input "**********"
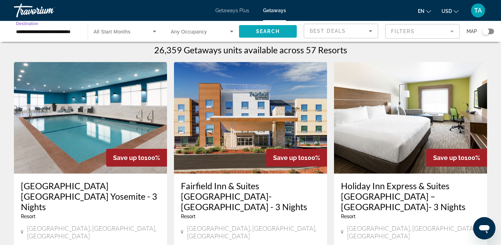
click at [272, 31] on span "Search" at bounding box center [268, 32] width 24 height 6
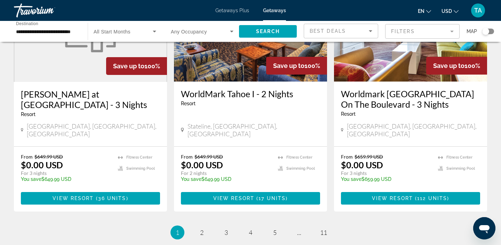
scroll to position [869, 0]
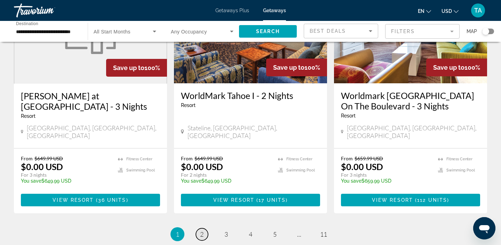
click at [199, 228] on link "page 2" at bounding box center [202, 234] width 12 height 12
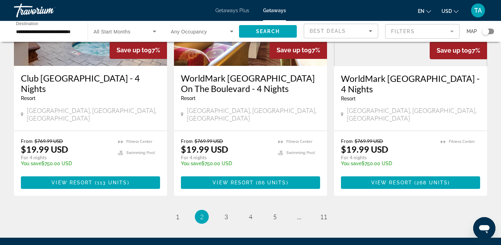
scroll to position [871, 0]
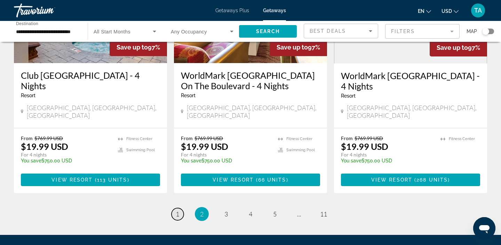
click at [176, 210] on span "1" at bounding box center [177, 214] width 3 height 8
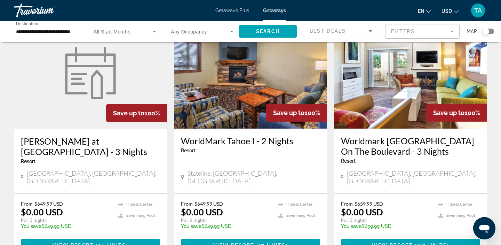
scroll to position [823, 0]
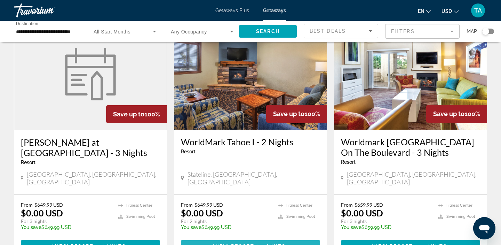
click at [276, 243] on span "17 units" at bounding box center [272, 246] width 27 height 6
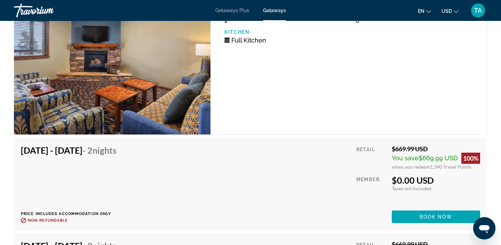
scroll to position [1863, 0]
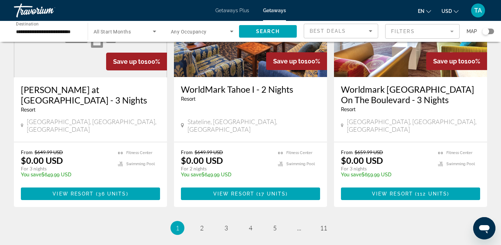
scroll to position [894, 0]
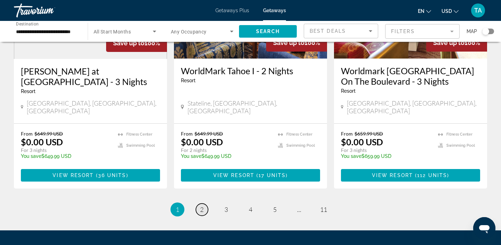
click at [203, 205] on span "2" at bounding box center [201, 209] width 3 height 8
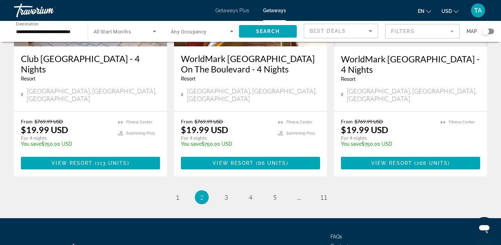
scroll to position [893, 0]
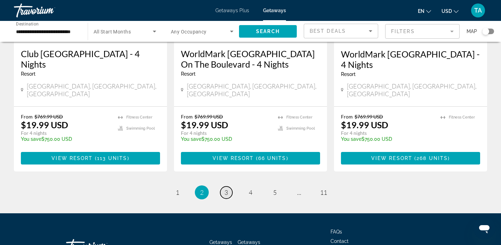
click at [228, 186] on link "page 3" at bounding box center [226, 192] width 12 height 12
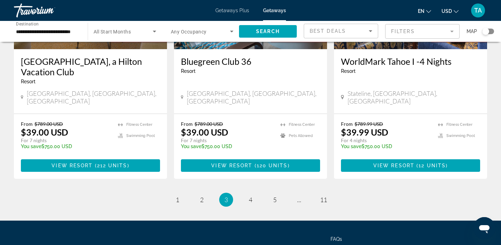
scroll to position [899, 0]
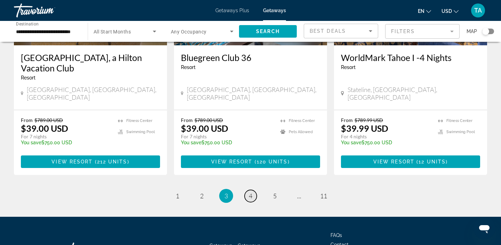
click at [251, 192] on span "4" at bounding box center [250, 196] width 3 height 8
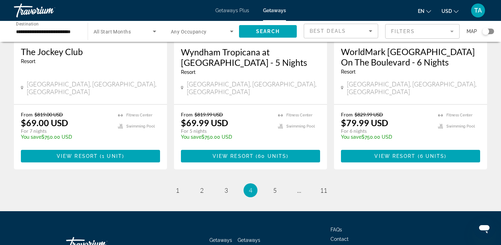
scroll to position [914, 0]
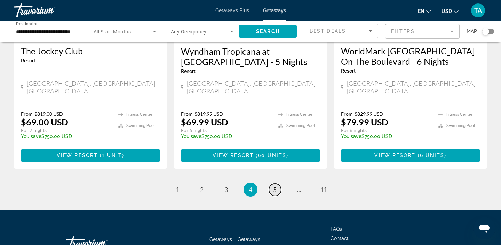
click at [274, 183] on link "page 5" at bounding box center [275, 189] width 12 height 12
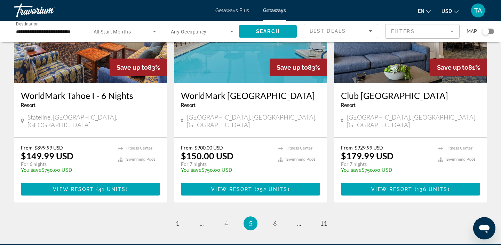
scroll to position [869, 0]
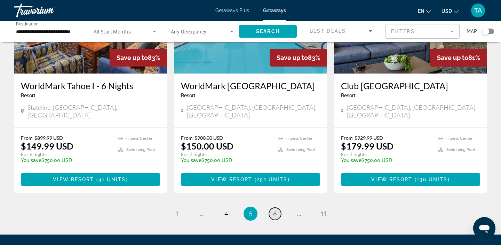
click at [275, 209] on span "6" at bounding box center [274, 213] width 3 height 8
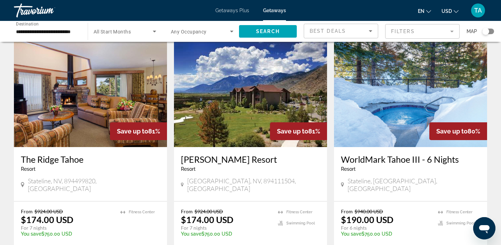
scroll to position [31, 0]
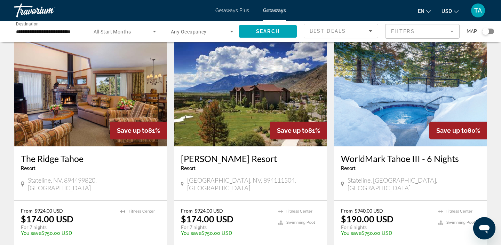
click at [393, 136] on img "Main content" at bounding box center [410, 90] width 153 height 111
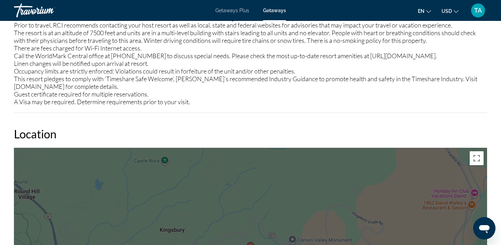
scroll to position [904, 0]
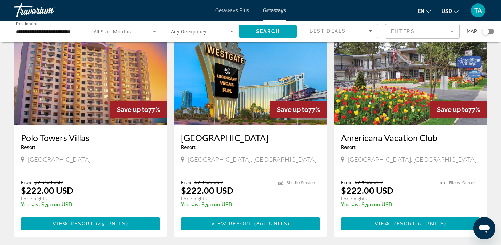
scroll to position [297, 0]
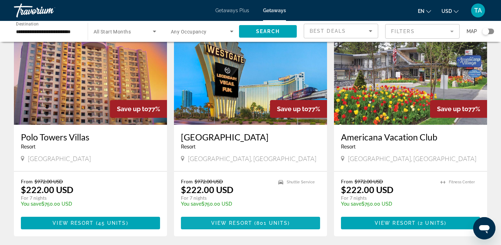
click at [211, 222] on span "Main content" at bounding box center [250, 222] width 139 height 17
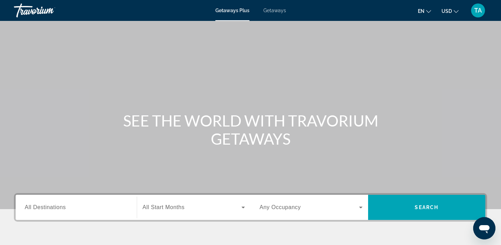
click at [279, 13] on div "Getaways Plus Getaways en English Español Français Italiano Português русский U…" at bounding box center [250, 10] width 501 height 18
click at [480, 8] on span "TA" at bounding box center [478, 10] width 8 height 7
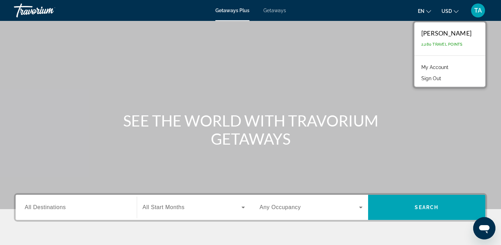
click at [445, 79] on button "Sign Out" at bounding box center [431, 78] width 27 height 9
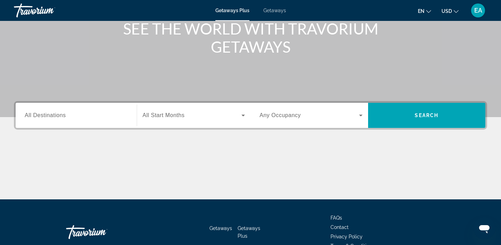
click at [32, 113] on span "All Destinations" at bounding box center [45, 115] width 41 height 6
click at [32, 113] on input "Destination All Destinations" at bounding box center [76, 115] width 103 height 8
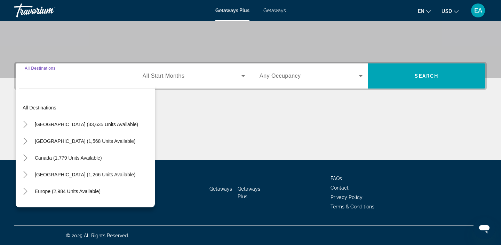
scroll to position [132, 0]
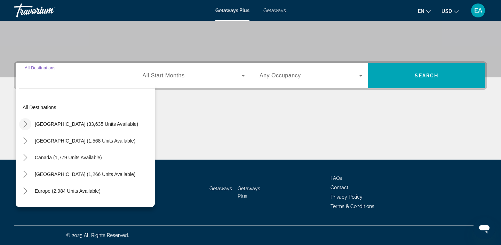
click at [30, 126] on mat-icon "Toggle United States (33,635 units available)" at bounding box center [25, 124] width 12 height 12
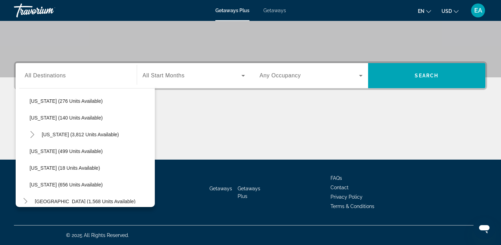
scroll to position [550, 0]
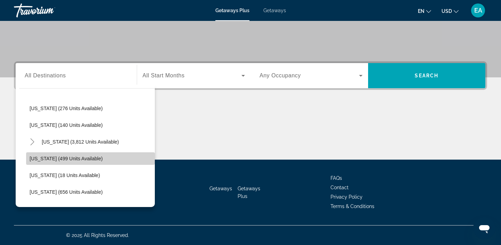
click at [64, 157] on span "[US_STATE] (499 units available)" at bounding box center [66, 159] width 73 height 6
type input "**********"
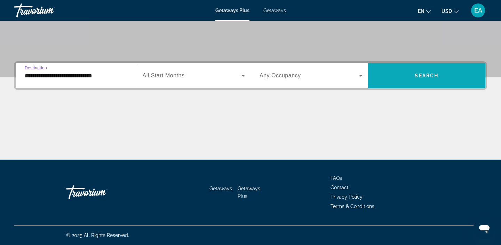
click at [404, 76] on span "Search widget" at bounding box center [427, 75] width 118 height 17
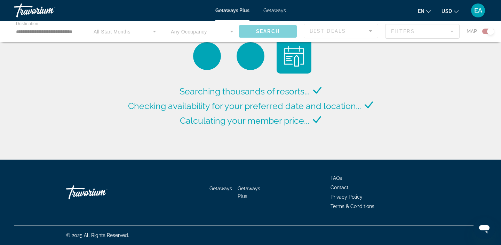
click at [272, 12] on span "Getaways" at bounding box center [274, 11] width 23 height 6
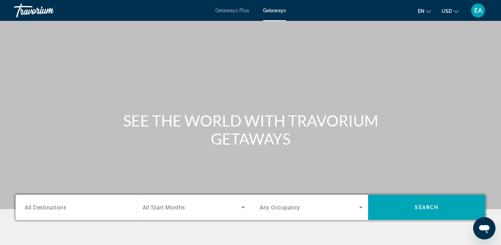
click at [30, 212] on div "Search widget" at bounding box center [76, 207] width 103 height 20
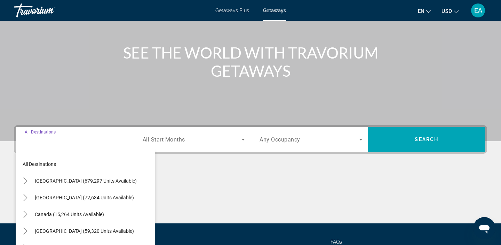
scroll to position [132, 0]
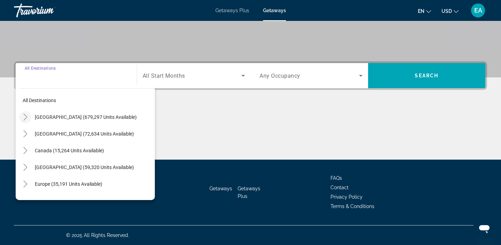
click at [26, 120] on mat-icon "Toggle United States (679,297 units available)" at bounding box center [25, 117] width 12 height 12
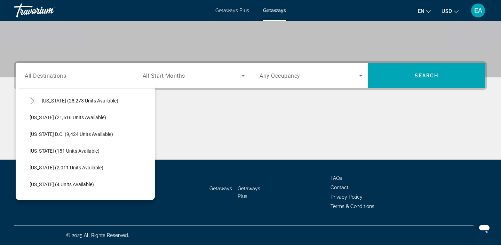
scroll to position [702, 0]
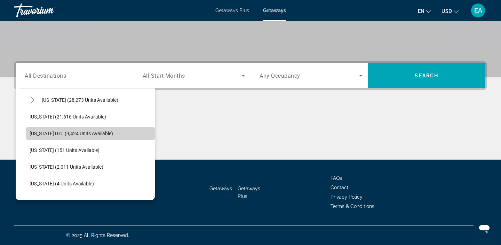
click at [49, 134] on span "[US_STATE] D.C. (9,424 units available)" at bounding box center [72, 133] width 84 height 6
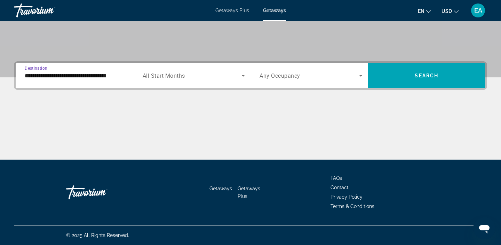
click at [47, 78] on input "**********" at bounding box center [76, 76] width 103 height 8
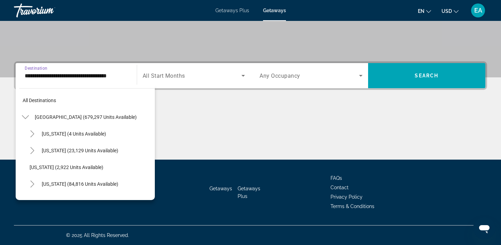
scroll to position [693, 0]
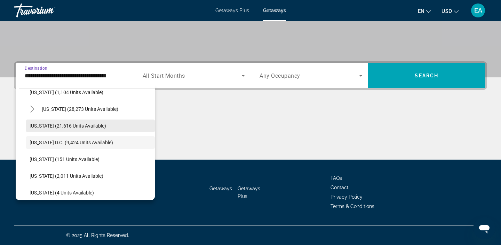
click at [43, 126] on span "[US_STATE] (21,616 units available)" at bounding box center [68, 126] width 77 height 6
type input "**********"
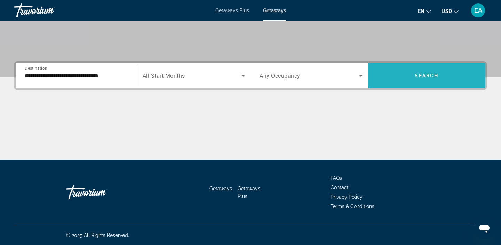
click at [386, 77] on span "Search widget" at bounding box center [427, 75] width 118 height 17
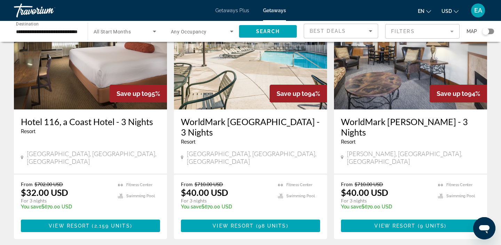
scroll to position [578, 0]
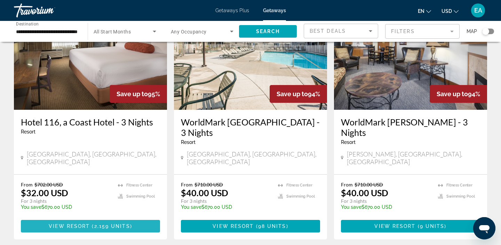
click at [109, 217] on span "Main content" at bounding box center [90, 225] width 139 height 17
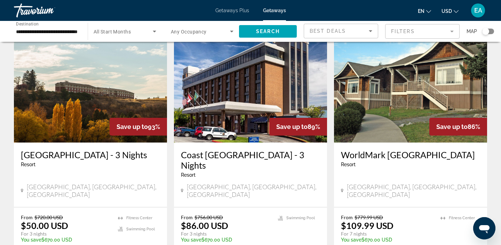
scroll to position [801, 0]
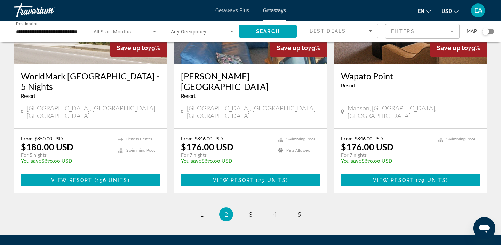
scroll to position [882, 0]
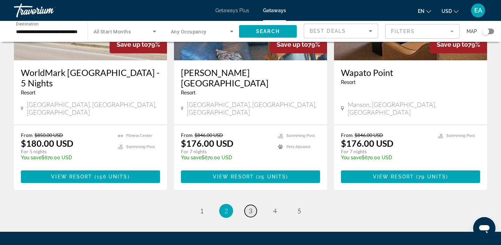
click at [252, 205] on link "page 3" at bounding box center [251, 211] width 12 height 12
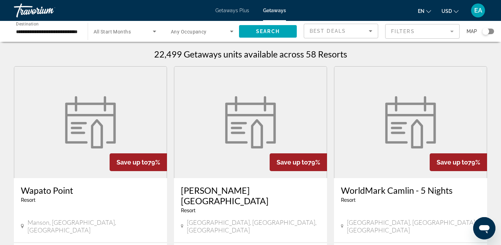
click at [48, 28] on input "**********" at bounding box center [47, 31] width 63 height 8
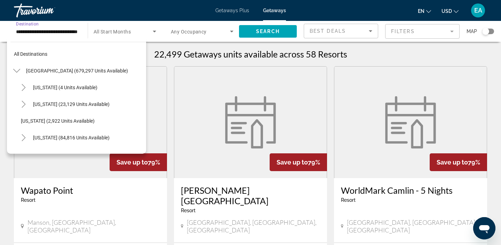
scroll to position [676, 0]
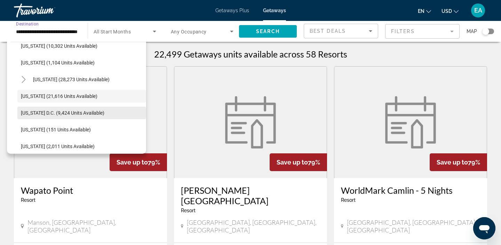
click at [35, 113] on span "[US_STATE] D.C. (9,424 units available)" at bounding box center [63, 113] width 84 height 6
type input "**********"
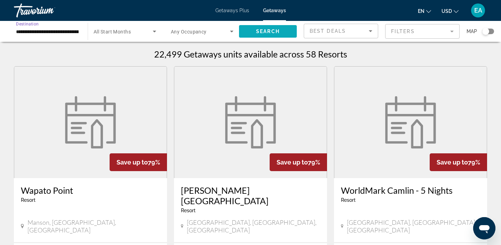
click at [280, 31] on span "Search widget" at bounding box center [268, 31] width 58 height 17
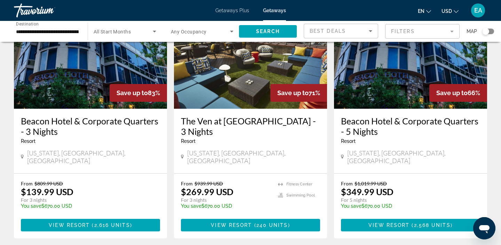
scroll to position [70, 0]
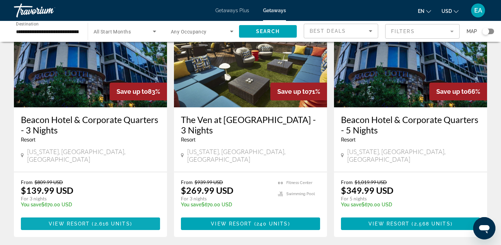
click at [130, 219] on span "Main content" at bounding box center [90, 223] width 139 height 17
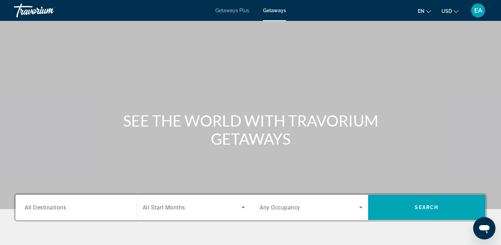
click at [60, 206] on span "All Destinations" at bounding box center [45, 207] width 41 height 7
click at [60, 206] on input "Destination All Destinations" at bounding box center [76, 207] width 103 height 8
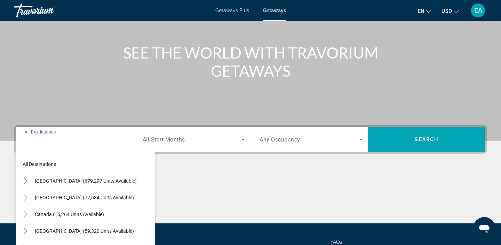
scroll to position [132, 0]
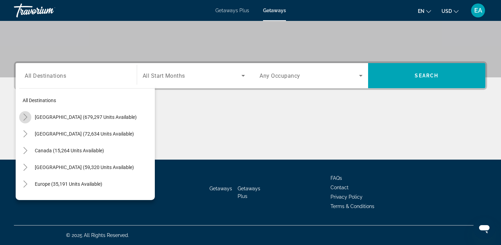
click at [26, 118] on icon "Toggle United States (679,297 units available)" at bounding box center [25, 116] width 7 height 7
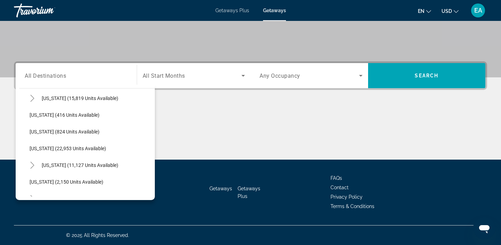
scroll to position [516, 0]
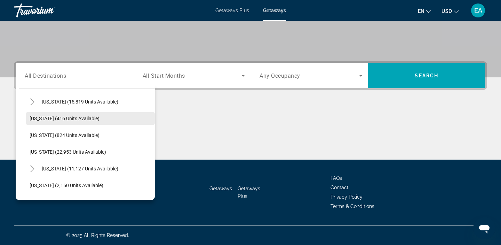
click at [58, 120] on span "[US_STATE] (416 units available)" at bounding box center [65, 119] width 70 height 6
type input "**********"
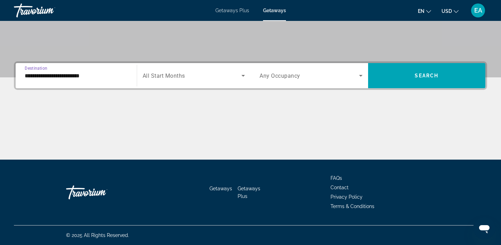
click at [389, 89] on div "**********" at bounding box center [250, 75] width 473 height 29
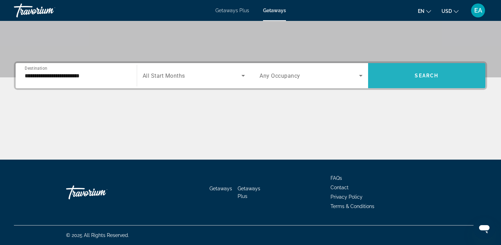
click at [391, 86] on span "Search widget" at bounding box center [427, 75] width 118 height 25
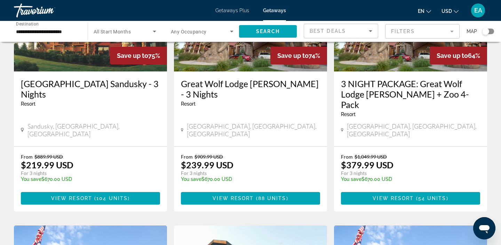
scroll to position [79, 0]
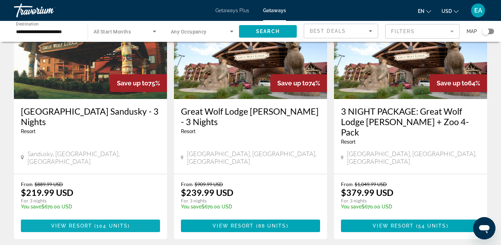
click at [108, 217] on span "Main content" at bounding box center [90, 225] width 139 height 17
